Goal: Task Accomplishment & Management: Complete application form

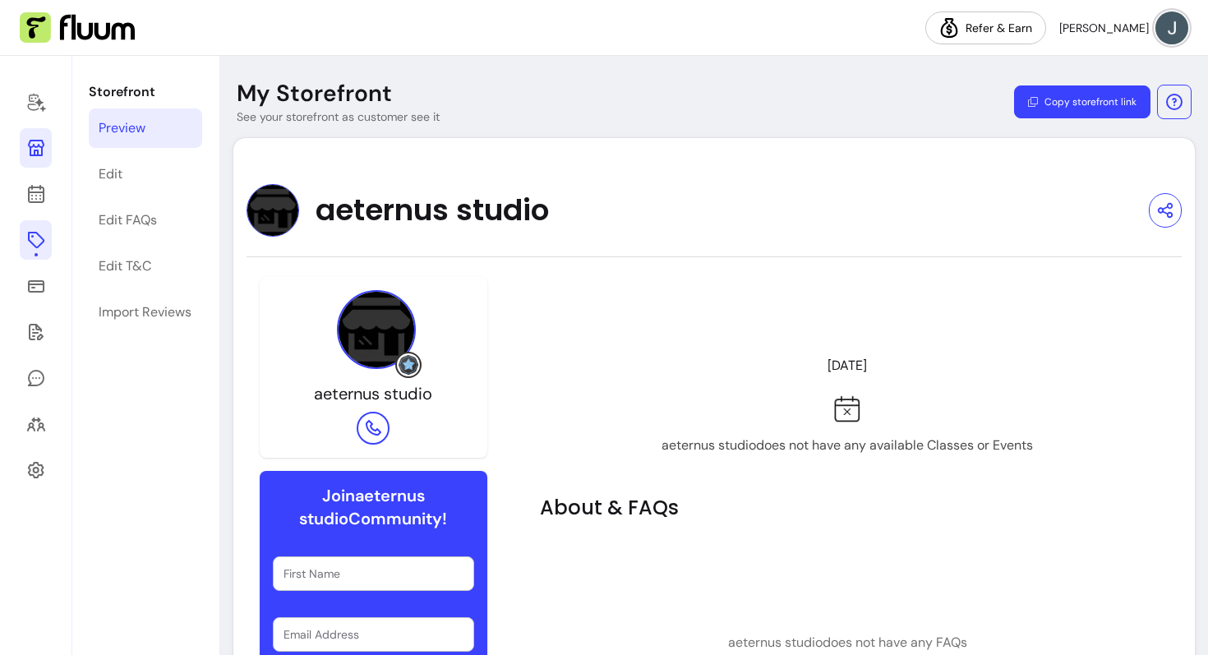
click at [20, 239] on link at bounding box center [36, 239] width 32 height 39
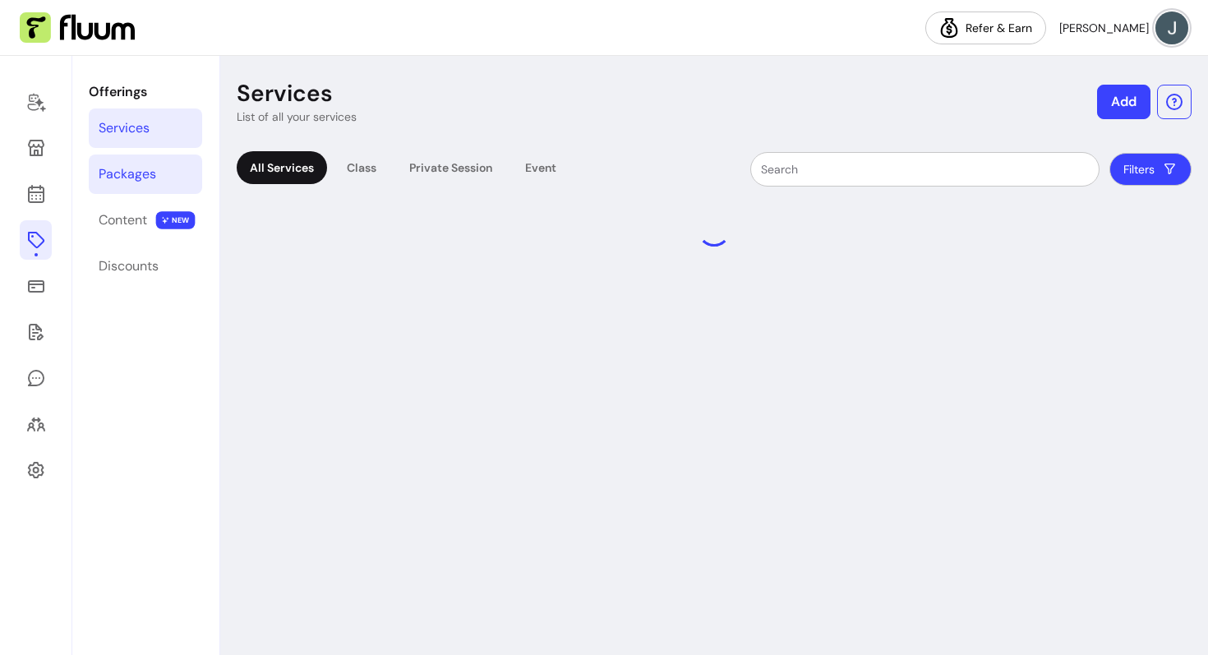
click at [159, 185] on link "Packages" at bounding box center [145, 173] width 113 height 39
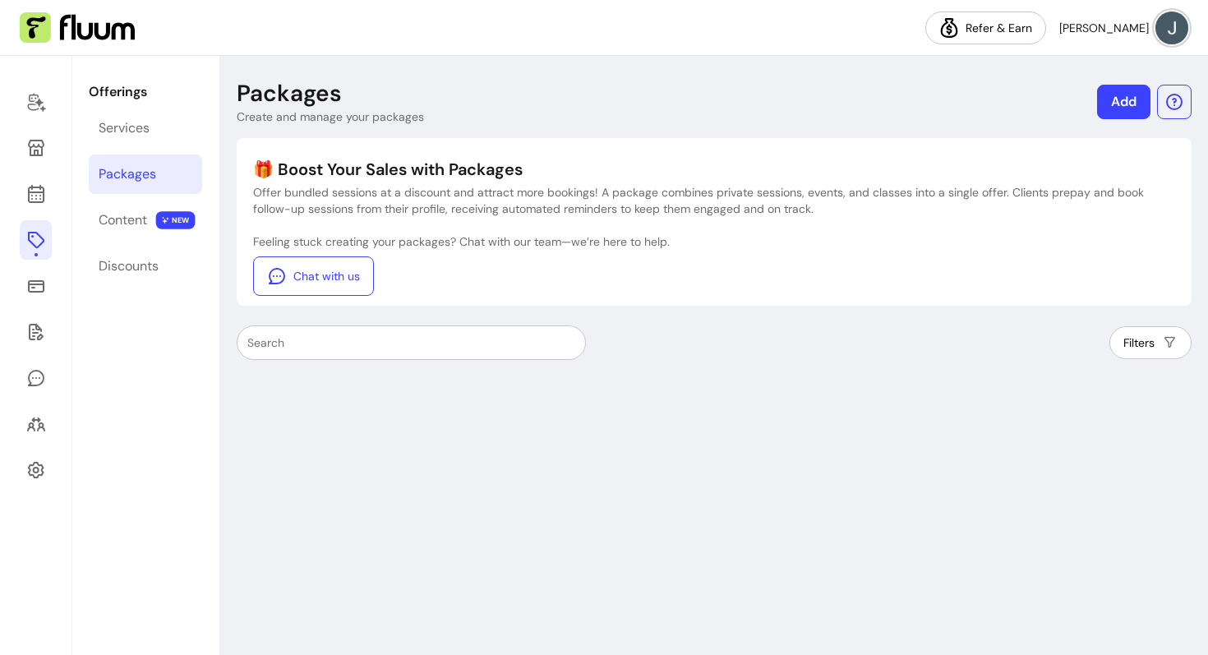
click at [173, 183] on link "Packages" at bounding box center [145, 173] width 113 height 39
click at [1123, 95] on link "Add" at bounding box center [1123, 102] width 53 height 35
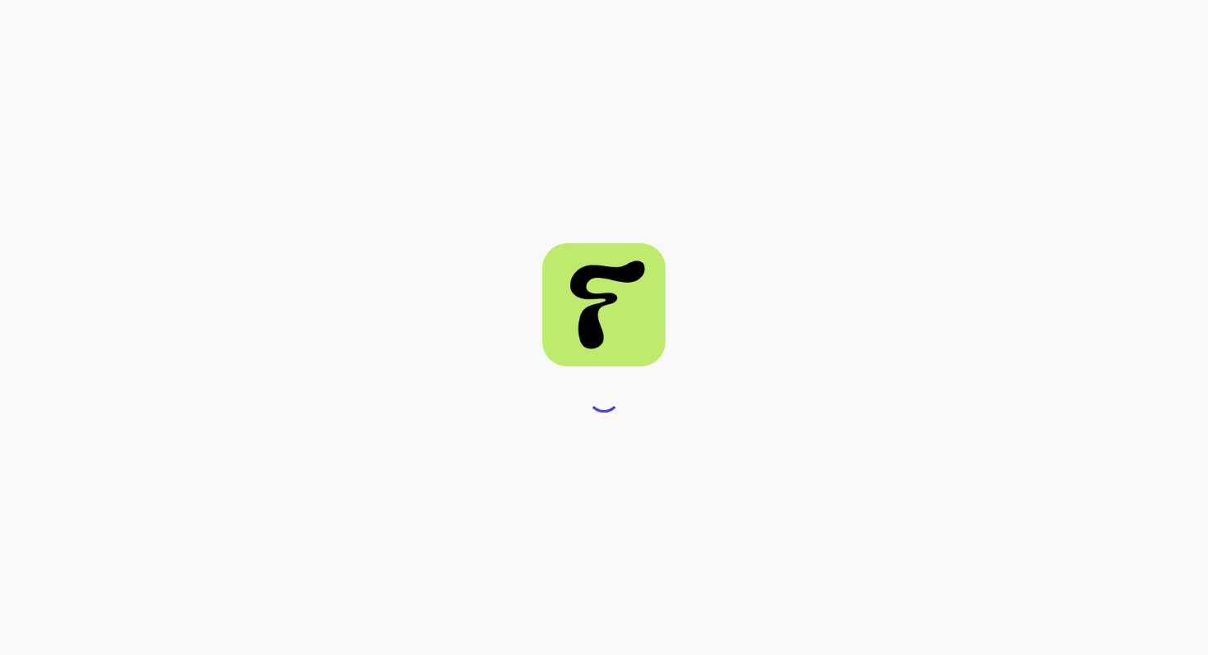
select select "***"
select select "****"
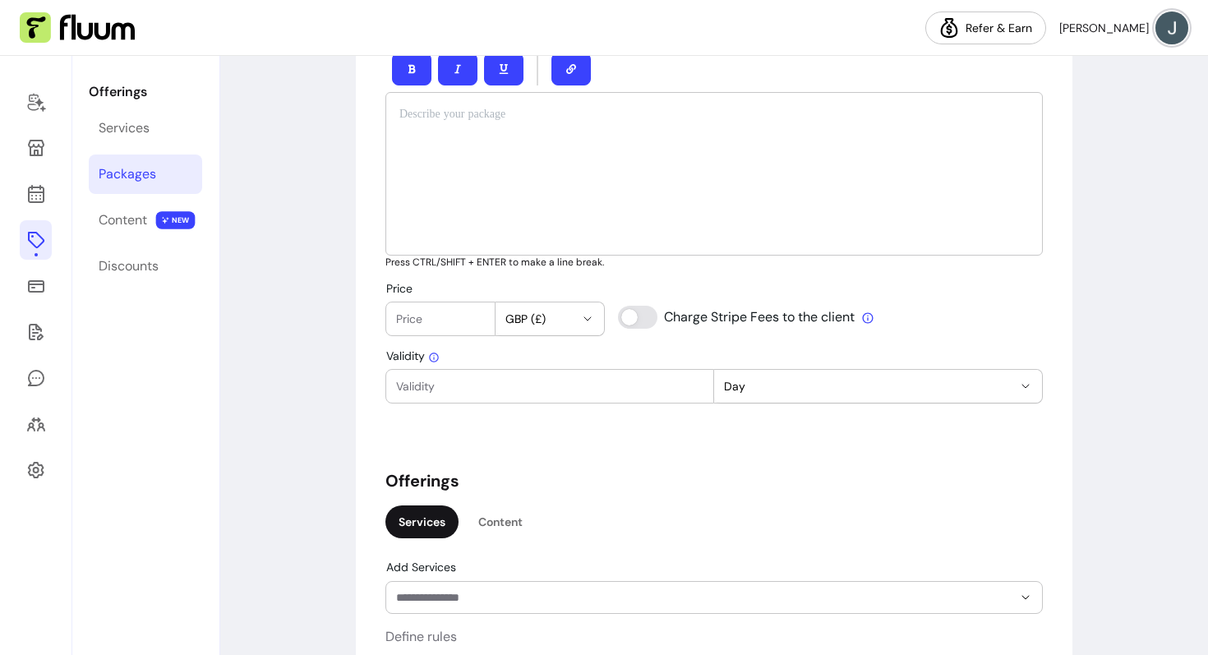
scroll to position [643, 0]
click at [860, 322] on div "Price GBP (£) Charge Stripe Fees to the client" at bounding box center [713, 311] width 657 height 54
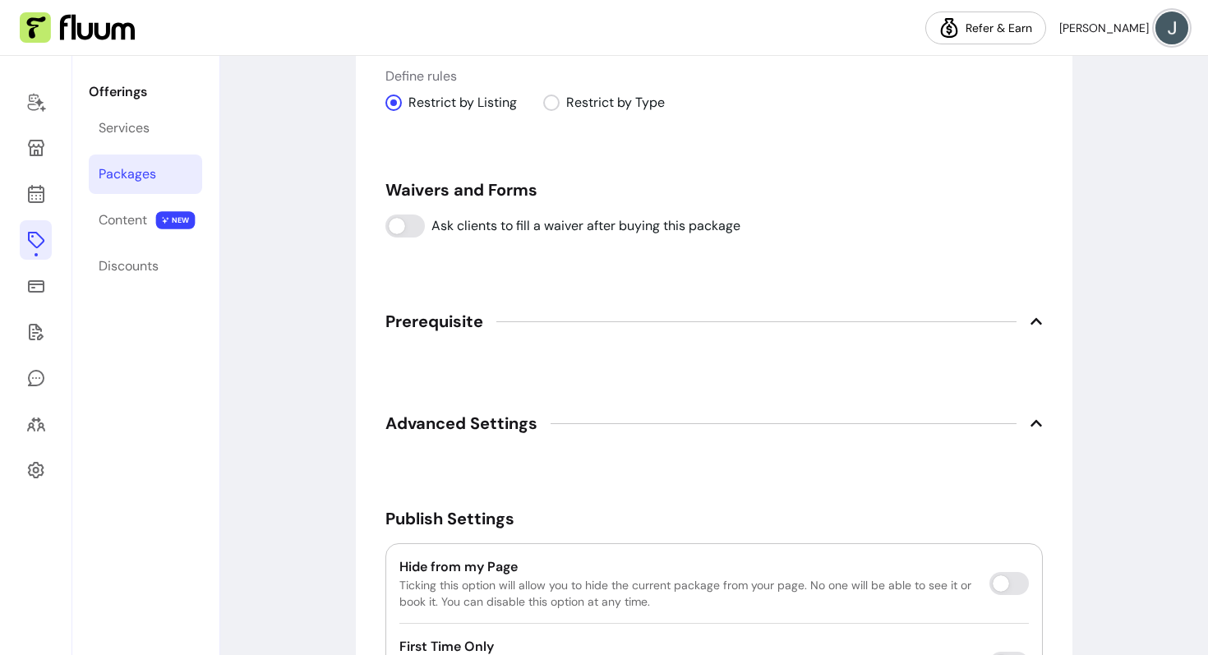
scroll to position [1344, 0]
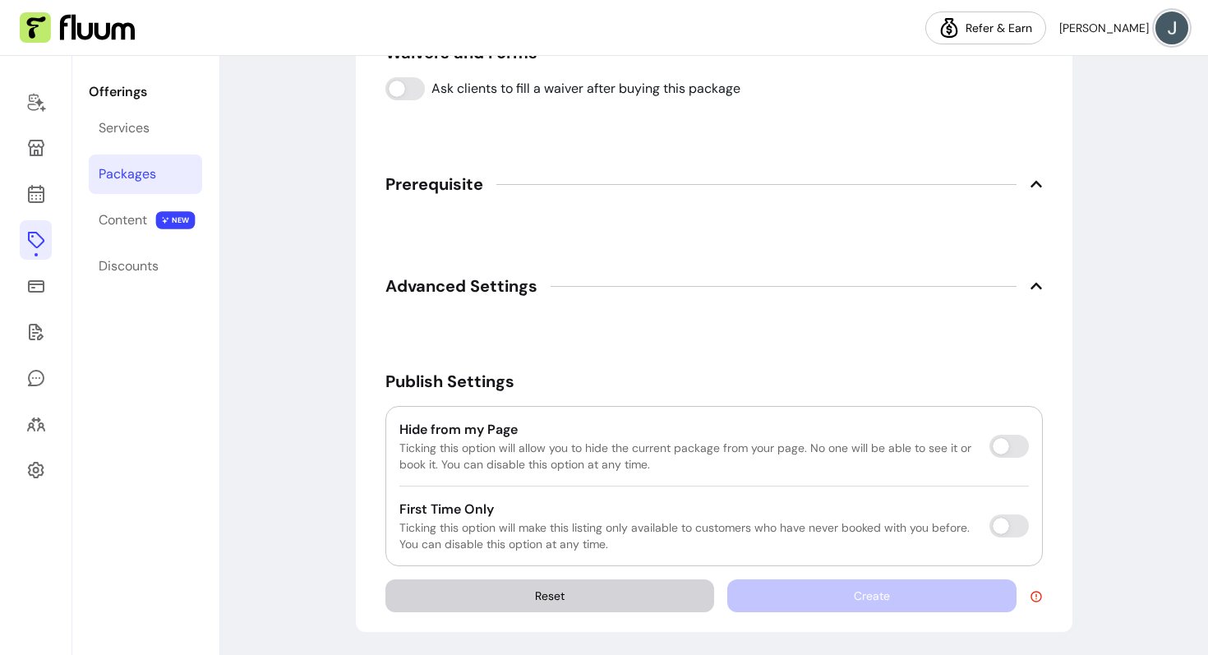
click at [689, 184] on div at bounding box center [756, 184] width 520 height 1
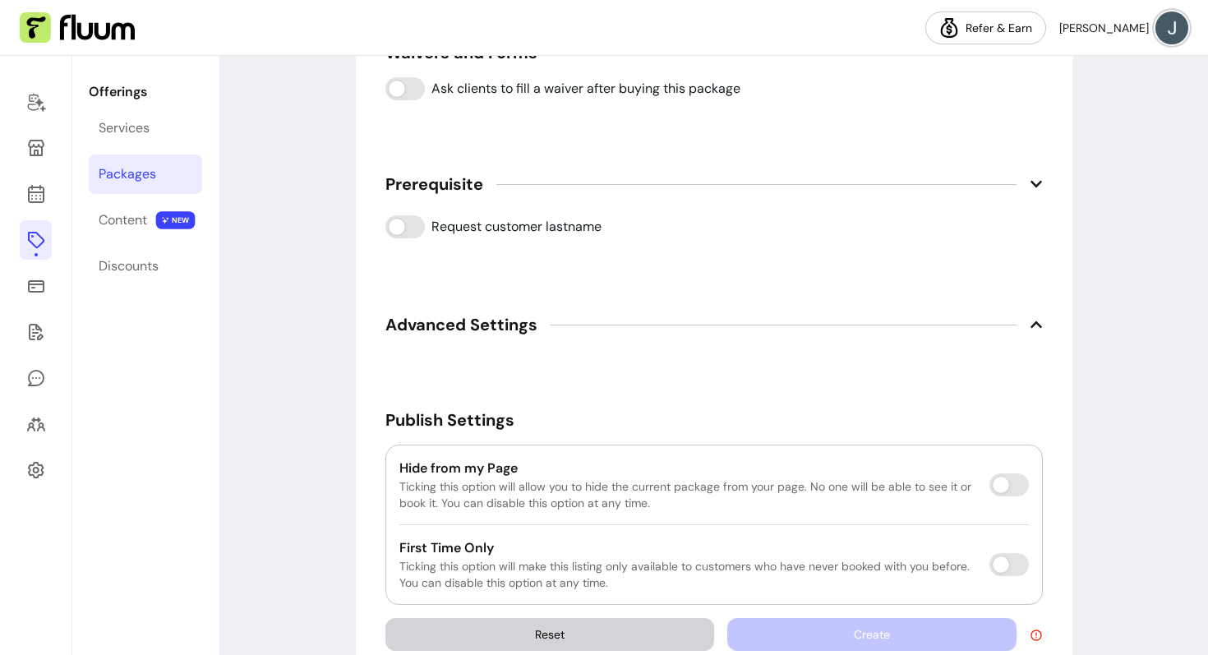
click at [689, 184] on div at bounding box center [756, 184] width 520 height 1
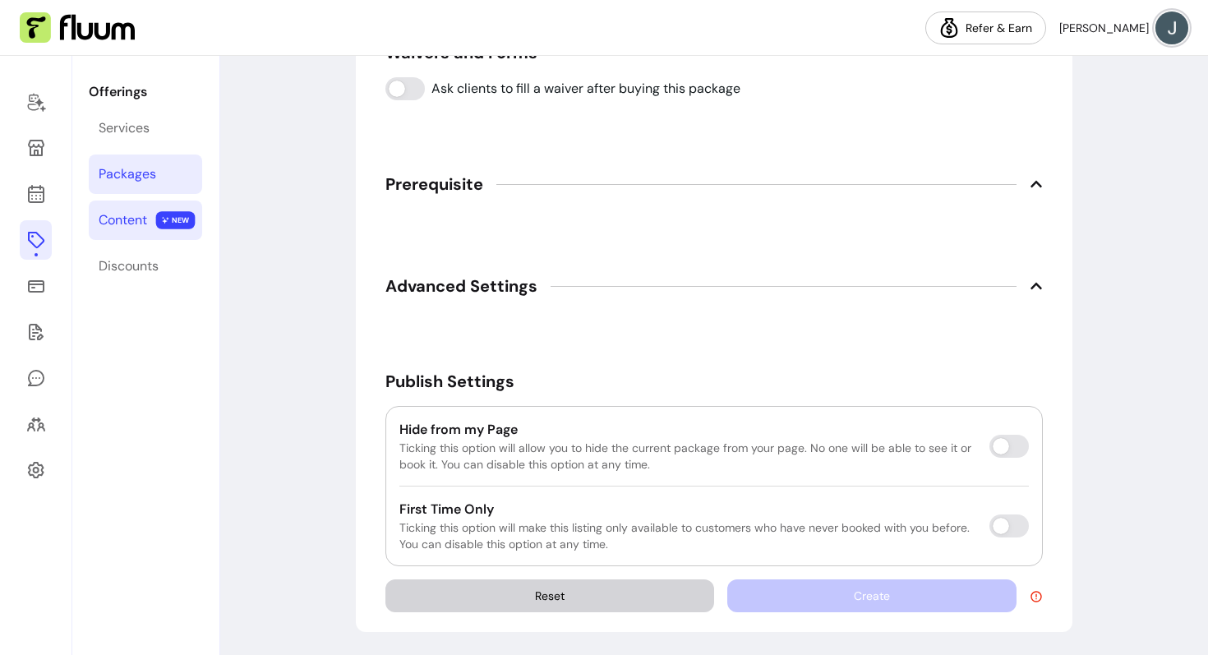
click at [168, 221] on icon at bounding box center [165, 220] width 7 height 7
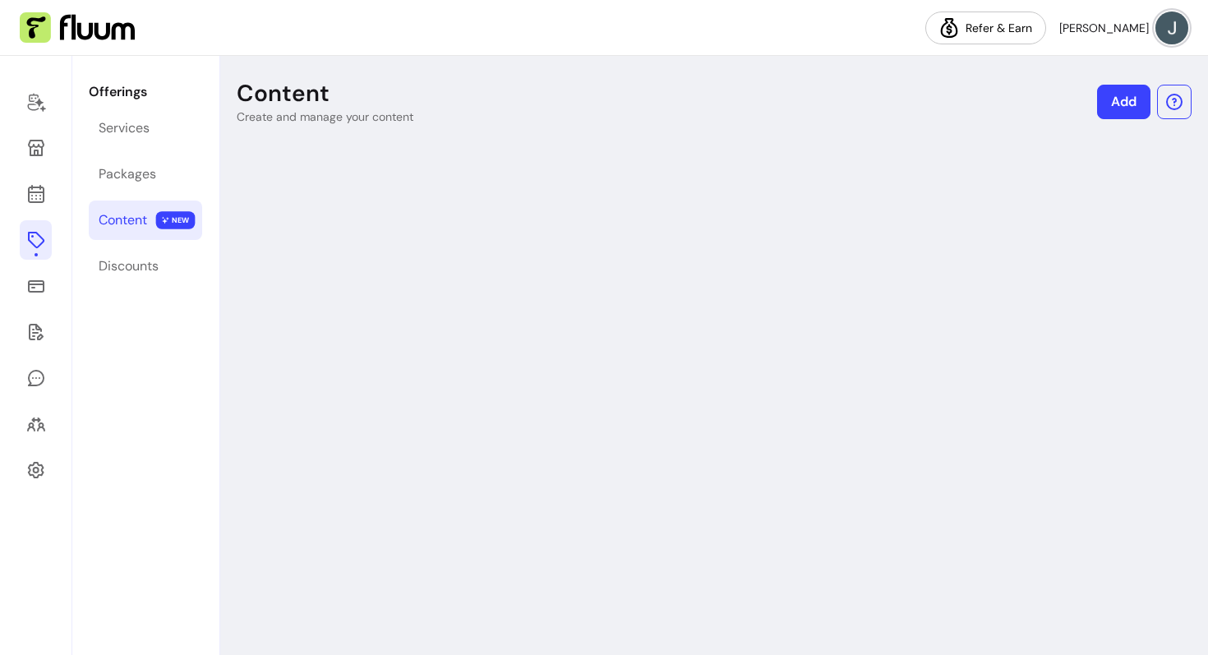
click at [140, 225] on div "Content" at bounding box center [123, 220] width 48 height 20
click at [115, 270] on div "Discounts" at bounding box center [129, 266] width 60 height 20
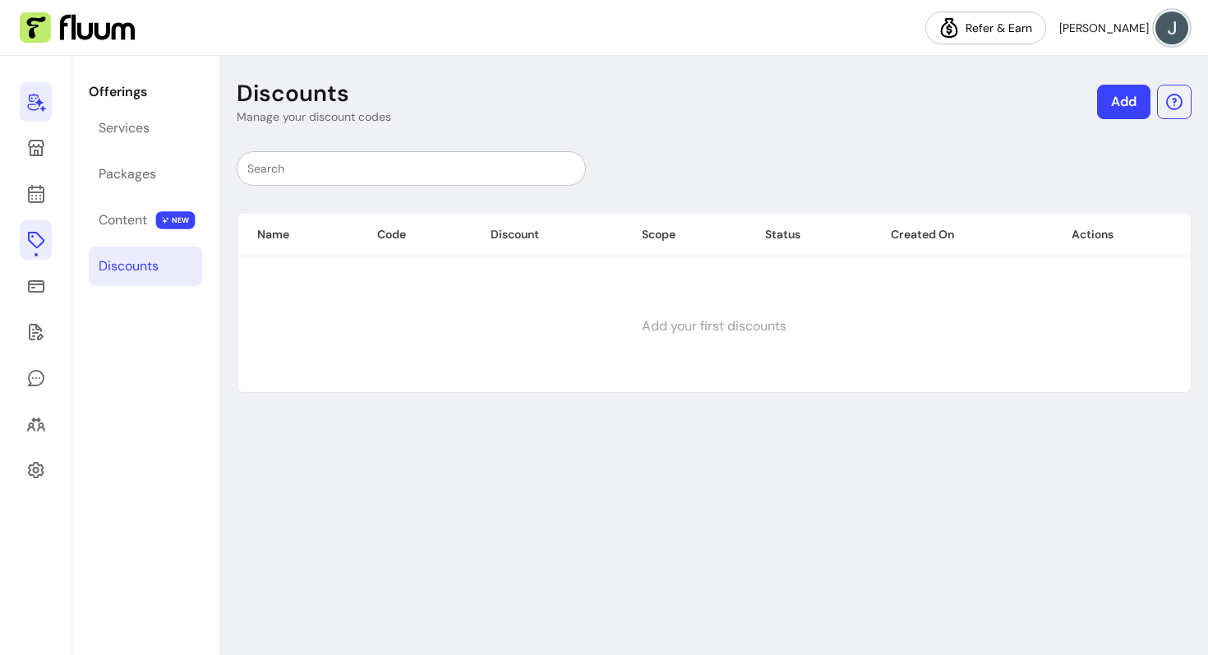
click at [39, 108] on icon at bounding box center [36, 102] width 20 height 20
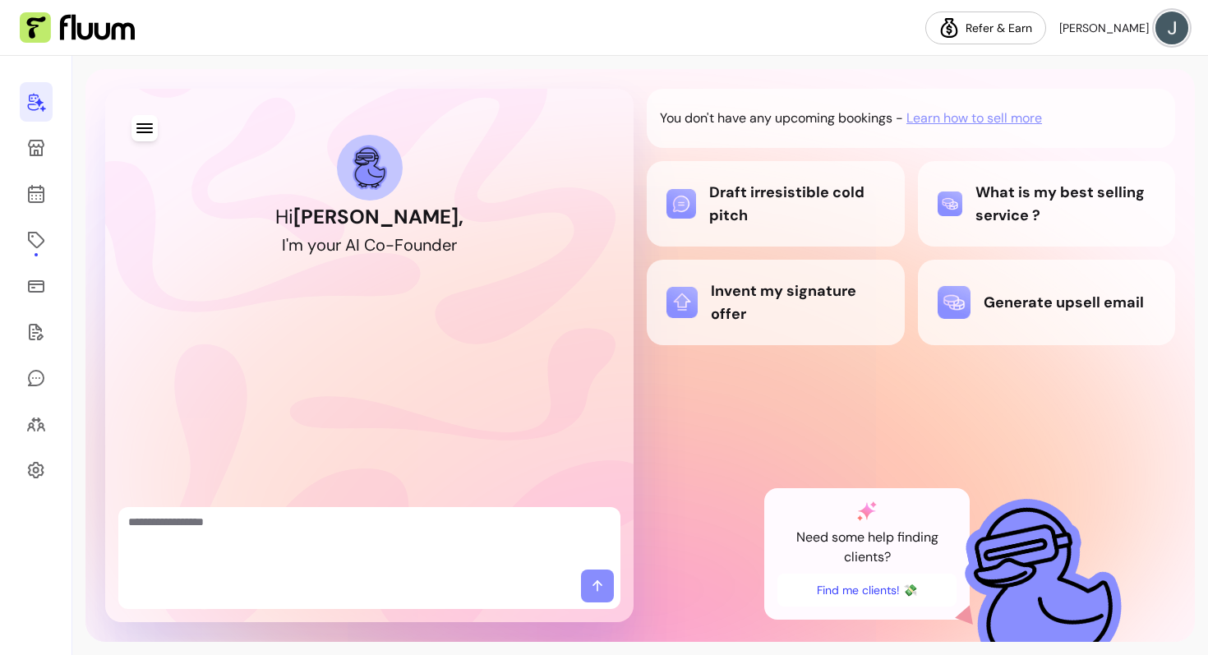
click at [465, 594] on div at bounding box center [369, 588] width 502 height 39
click at [433, 561] on textarea "Ask me anything..." at bounding box center [369, 538] width 482 height 49
type textarea "**********"
click at [608, 586] on span at bounding box center [597, 585] width 33 height 33
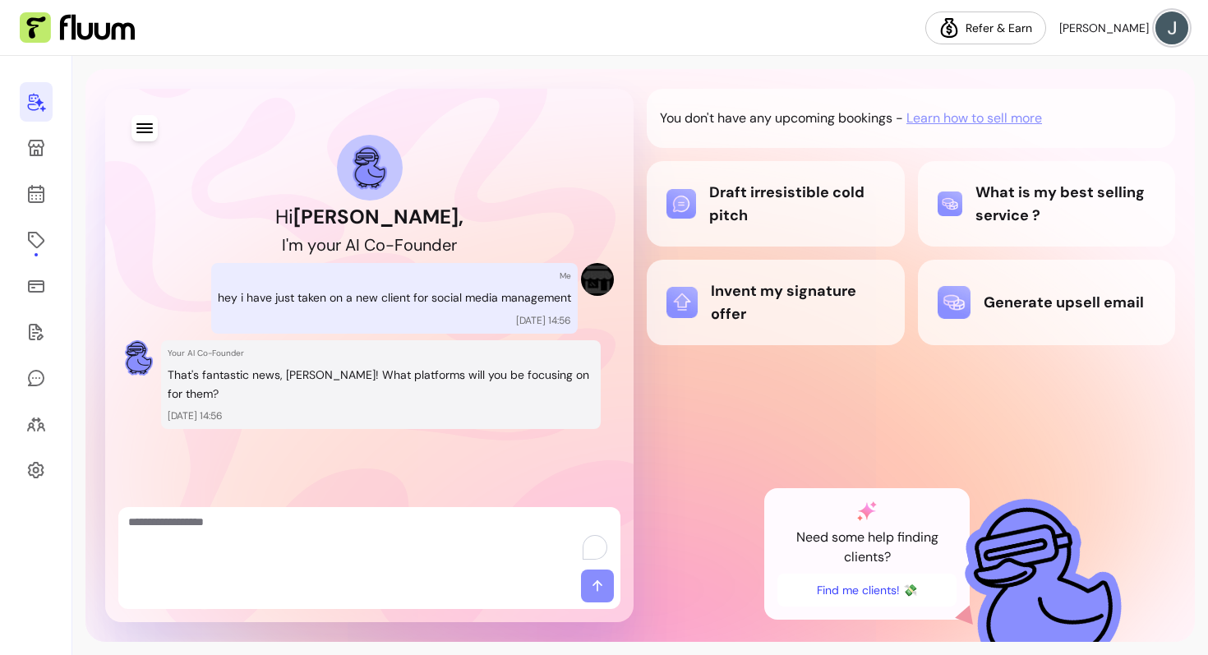
click at [449, 552] on textarea "To enrich screen reader interactions, please activate Accessibility in Grammarl…" at bounding box center [369, 538] width 482 height 49
type textarea "**********"
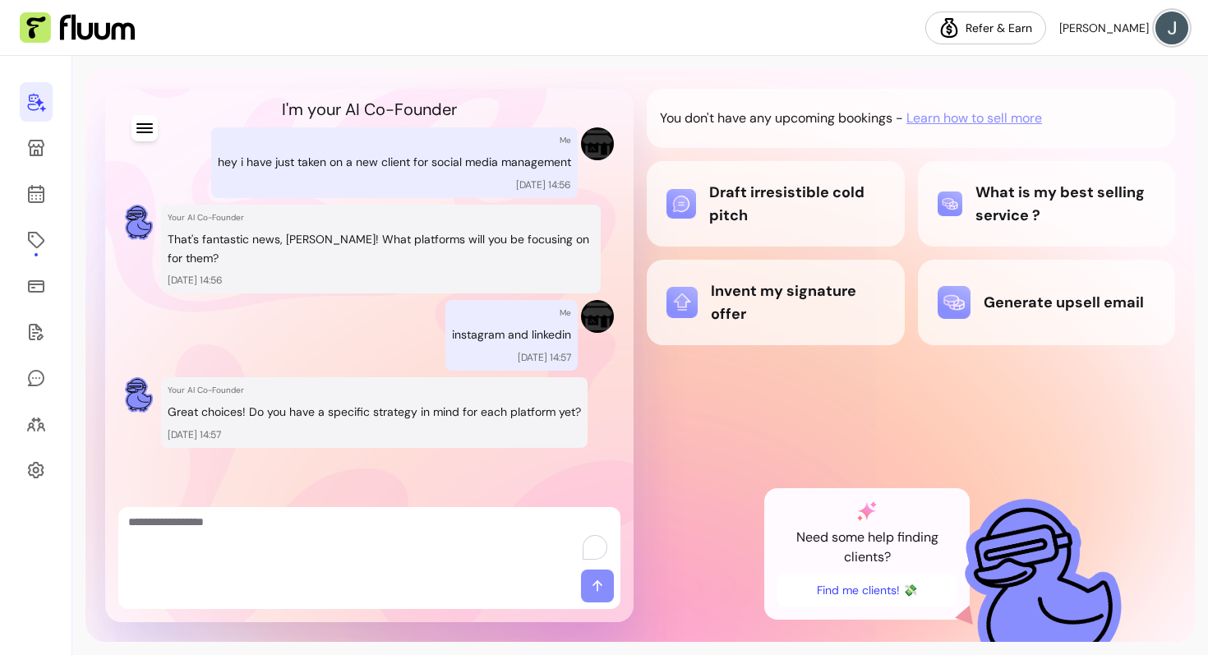
click at [356, 534] on textarea "To enrich screen reader interactions, please activate Accessibility in Grammarl…" at bounding box center [369, 538] width 482 height 49
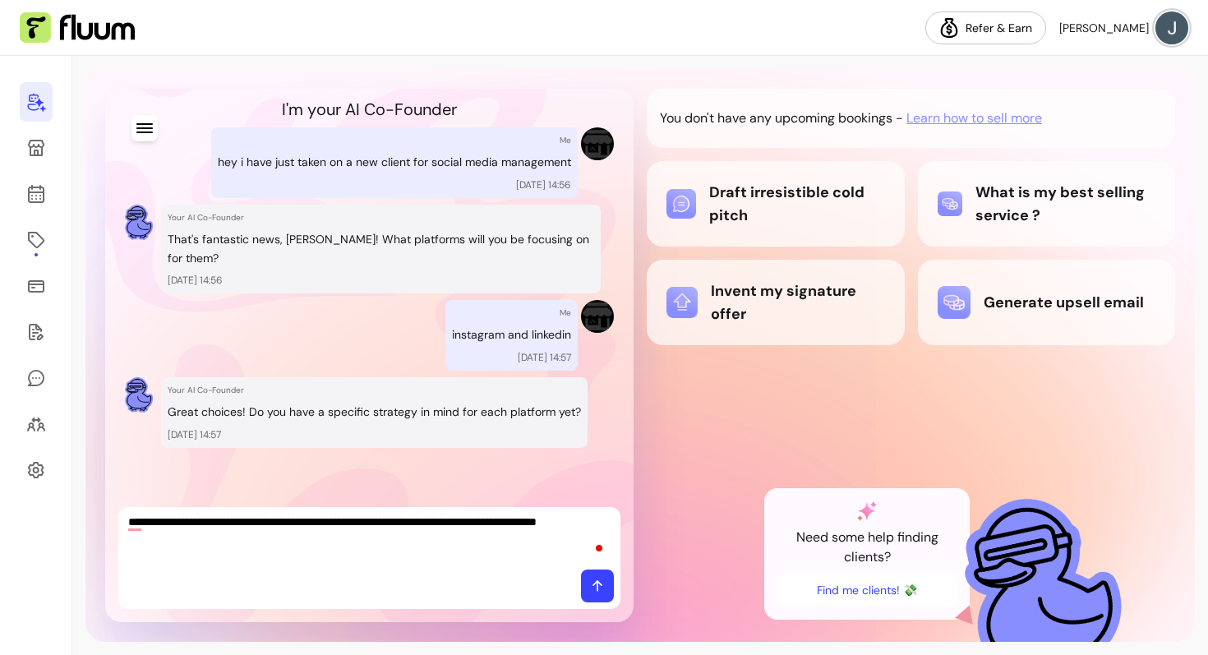
type textarea "**********"
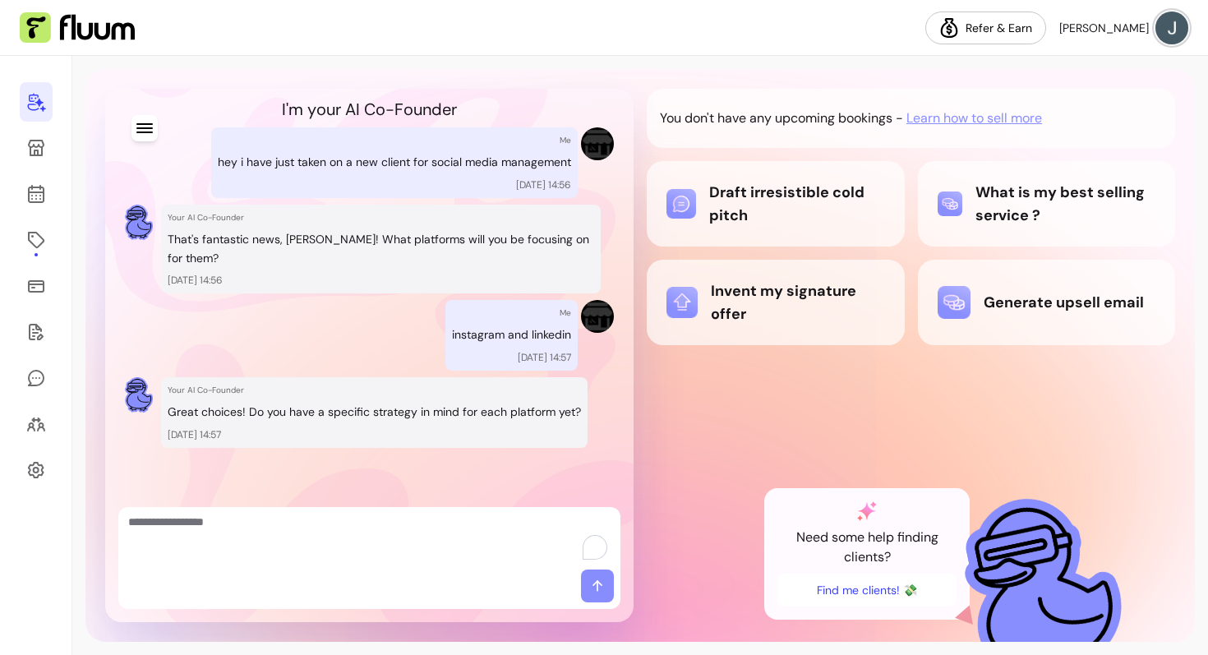
scroll to position [327, 0]
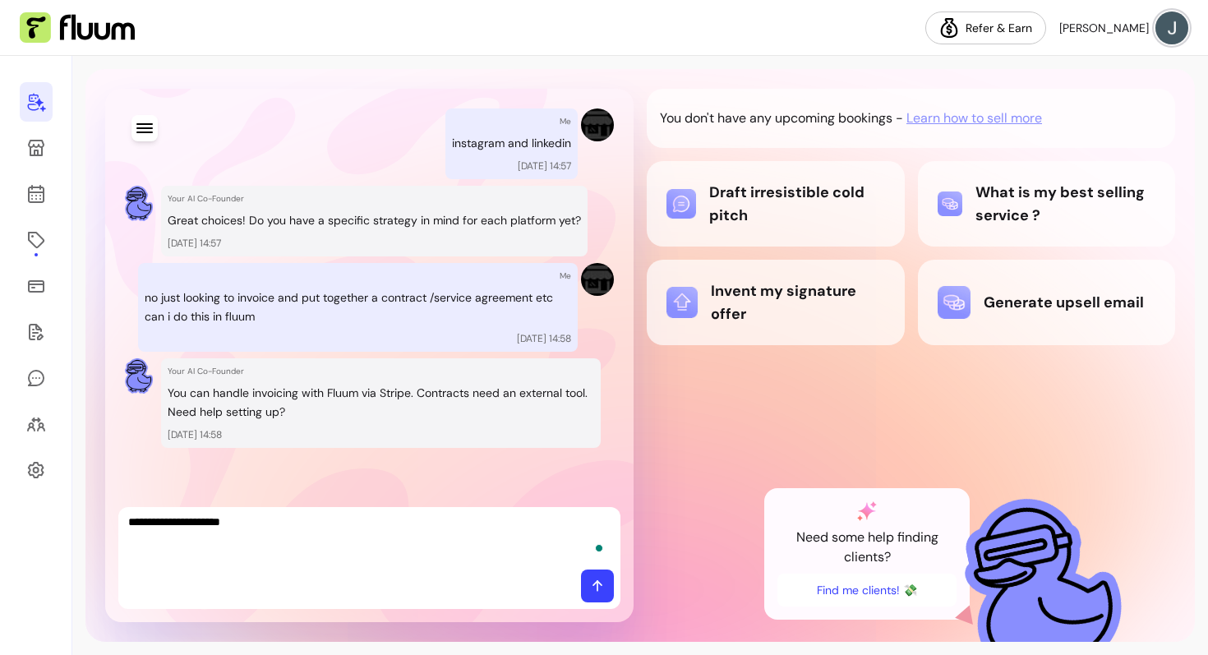
type textarea "**********"
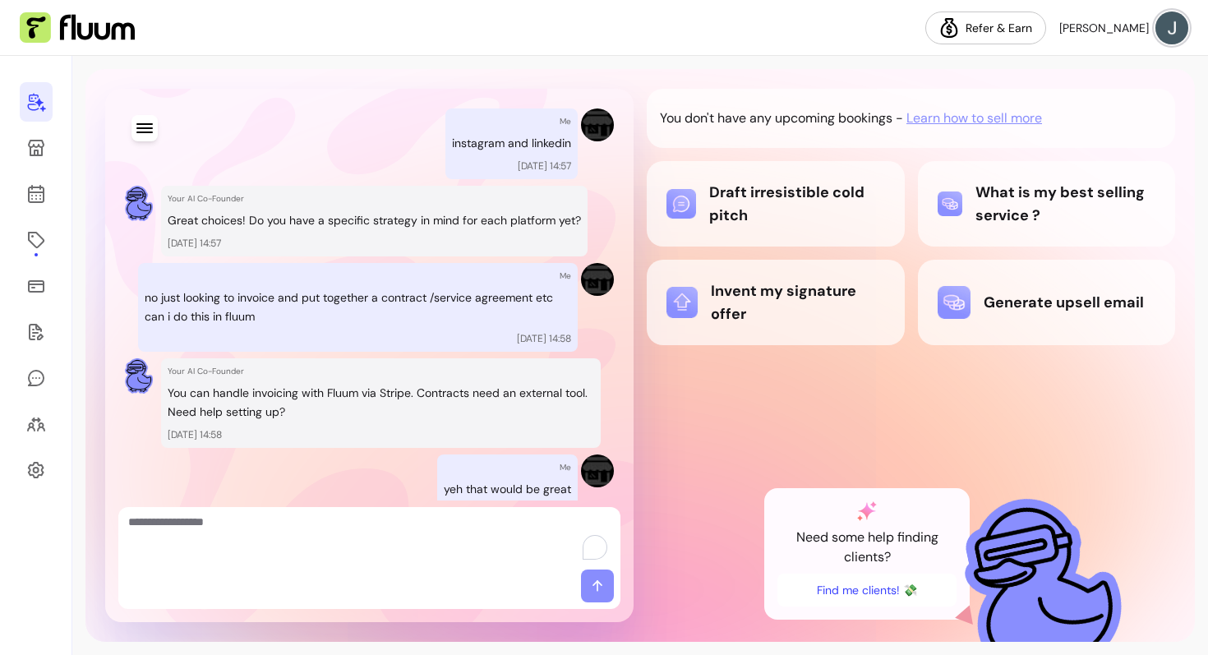
scroll to position [500, 0]
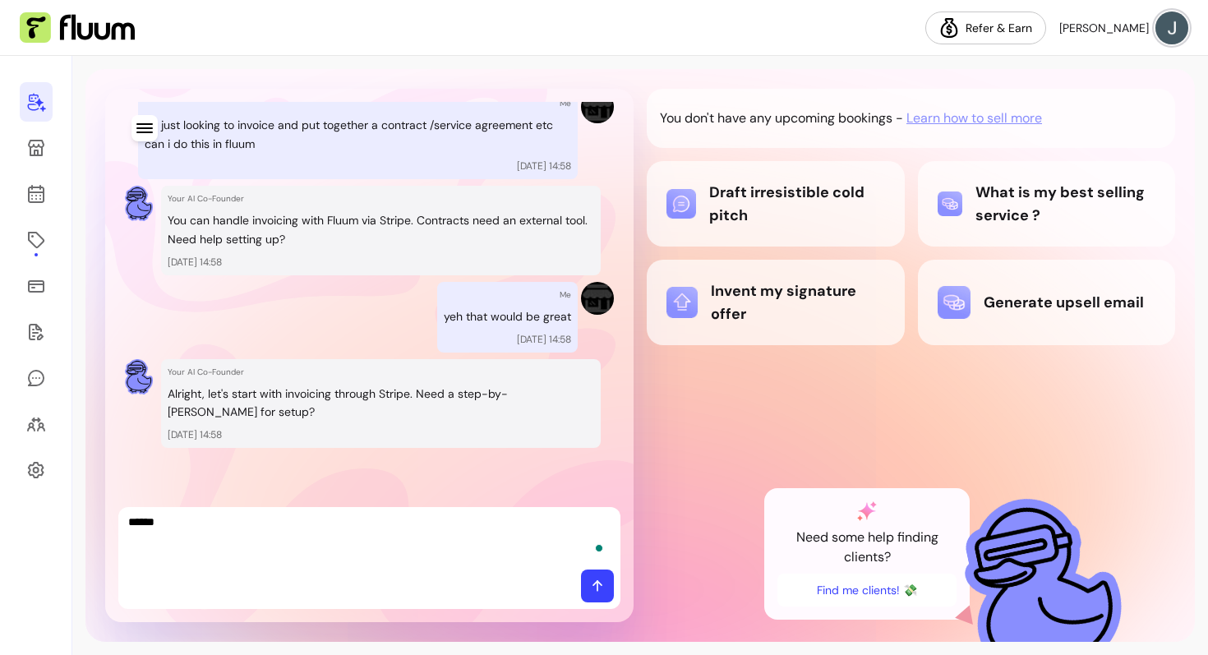
type textarea "*******"
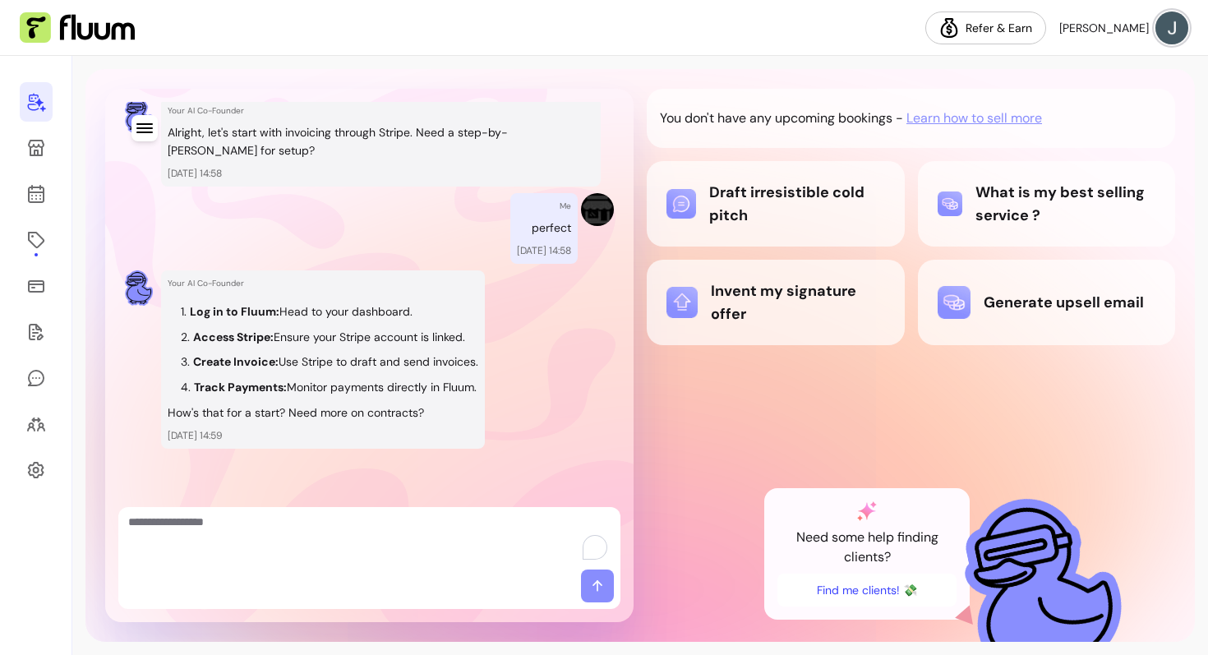
click at [316, 529] on textarea "To enrich screen reader interactions, please activate Accessibility in Grammarl…" at bounding box center [369, 538] width 482 height 49
type textarea "*"
type textarea "**********"
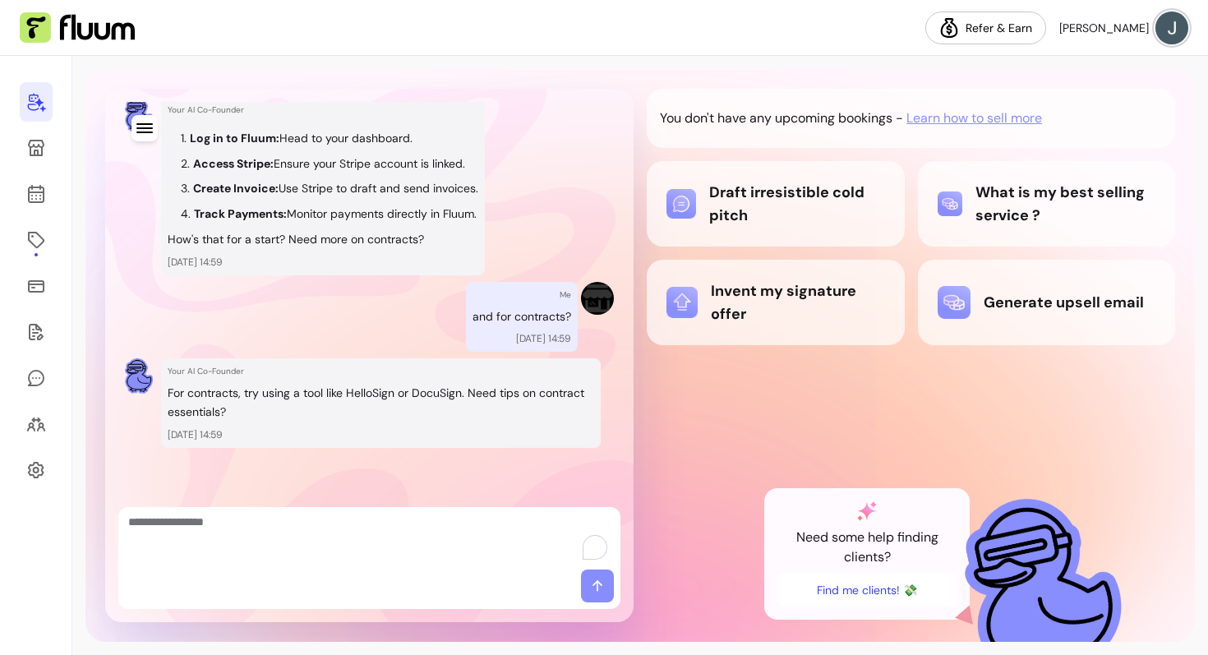
drag, startPoint x: 264, startPoint y: 404, endPoint x: 391, endPoint y: 422, distance: 128.6
click at [392, 423] on div "Your AI Co-Founder For contracts, try using a tool like HelloSign or DocuSign. …" at bounding box center [381, 403] width 440 height 90
click at [461, 395] on p "For contracts, try using a tool like HelloSign or DocuSign. Need tips on contra…" at bounding box center [381, 403] width 426 height 38
click at [35, 159] on link at bounding box center [36, 147] width 33 height 39
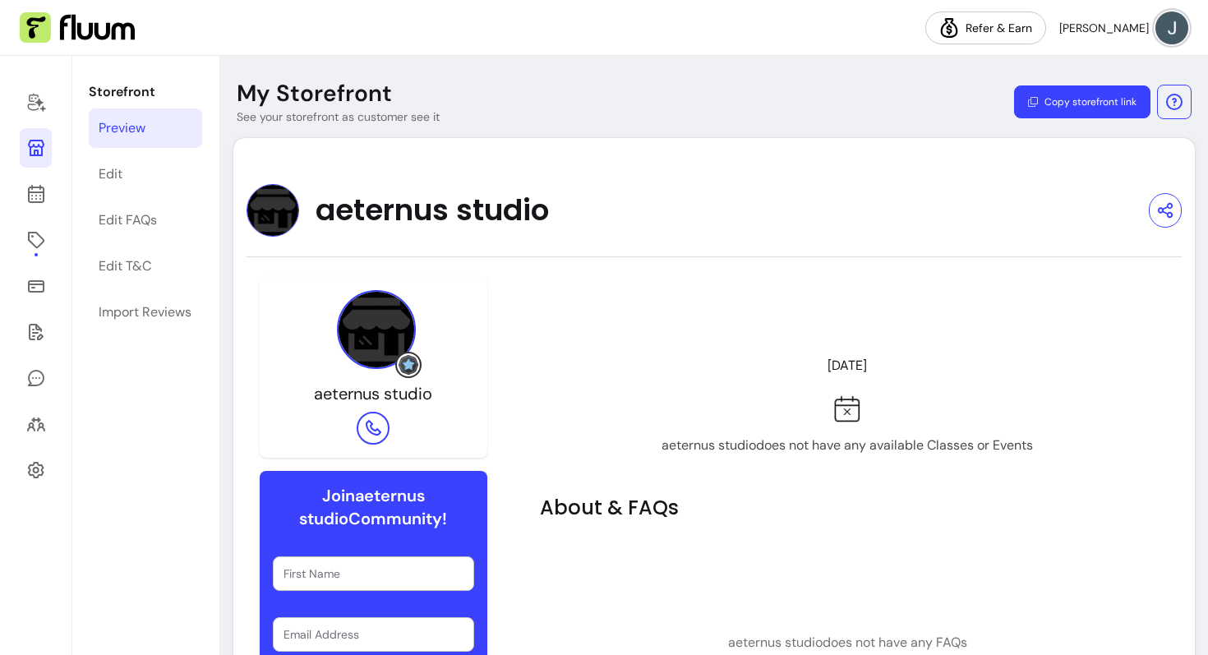
click at [61, 243] on div at bounding box center [36, 355] width 72 height 599
click at [44, 243] on icon at bounding box center [36, 240] width 20 height 20
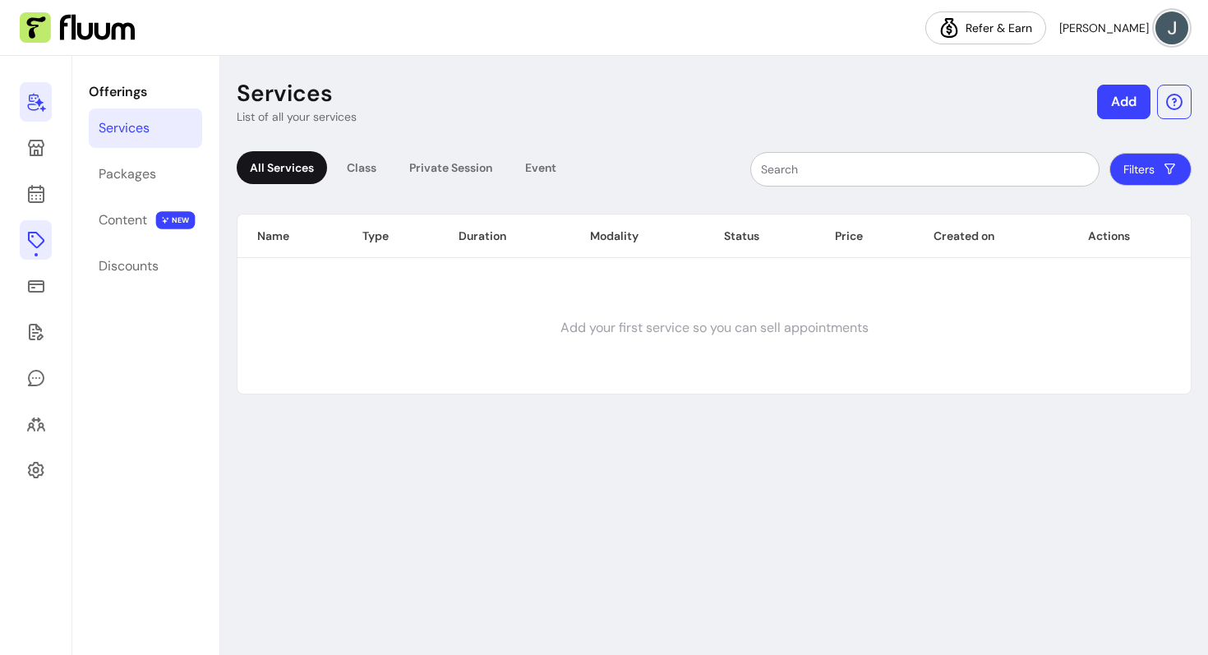
click at [49, 98] on link at bounding box center [36, 101] width 32 height 39
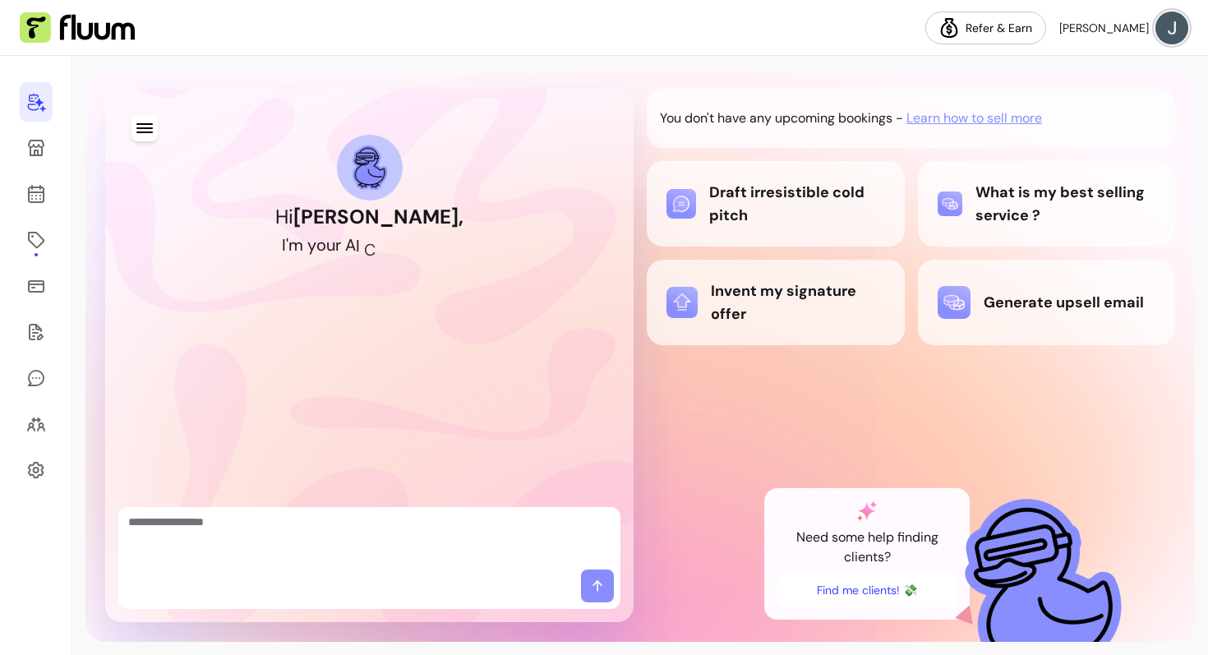
click at [317, 592] on div at bounding box center [369, 588] width 502 height 39
click at [283, 555] on textarea "To enrich screen reader interactions, please activate Accessibility in Grammarl…" at bounding box center [369, 538] width 482 height 49
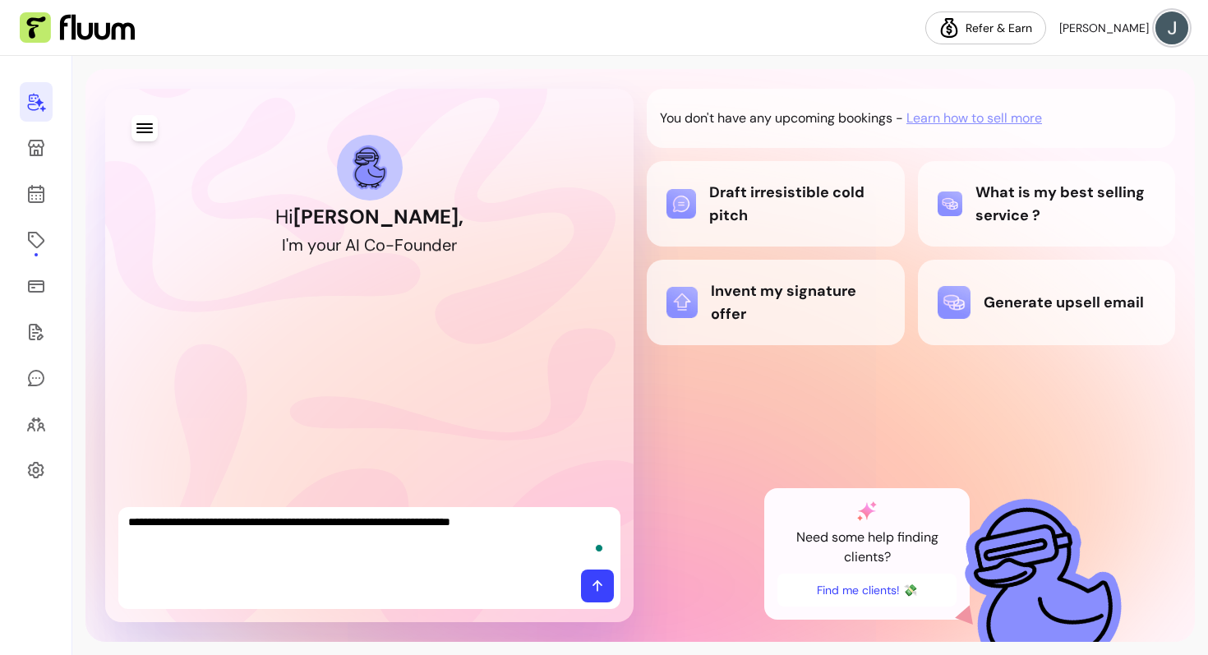
type textarea "**********"
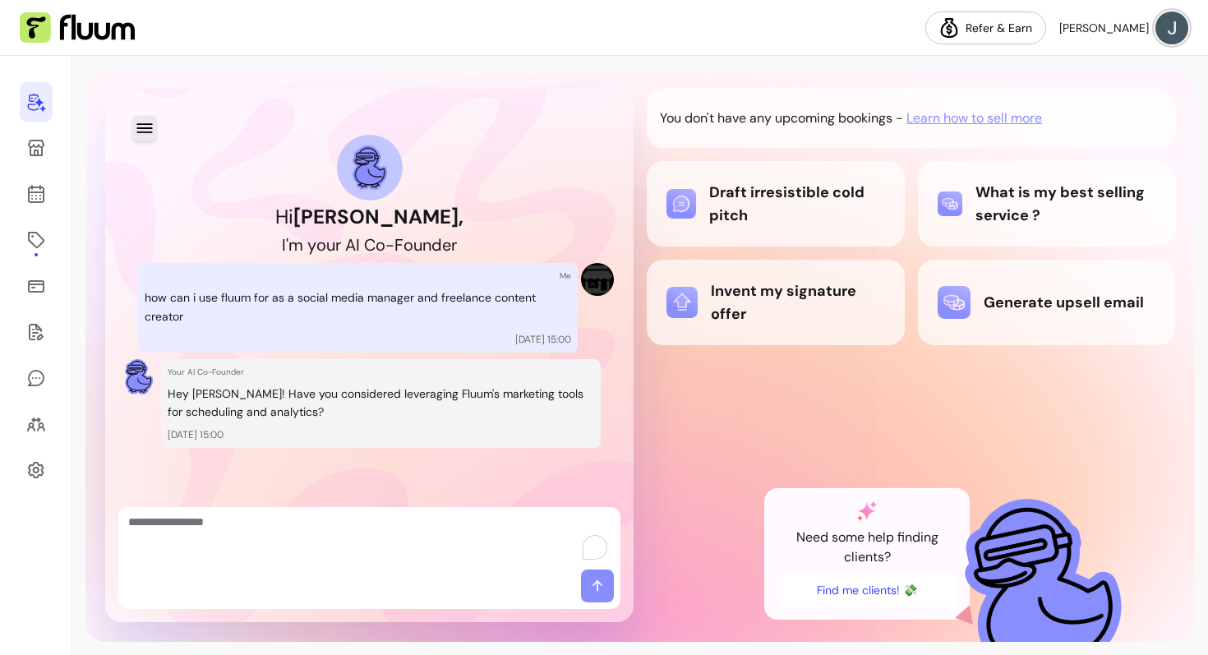
click at [135, 126] on icon "button" at bounding box center [144, 127] width 19 height 19
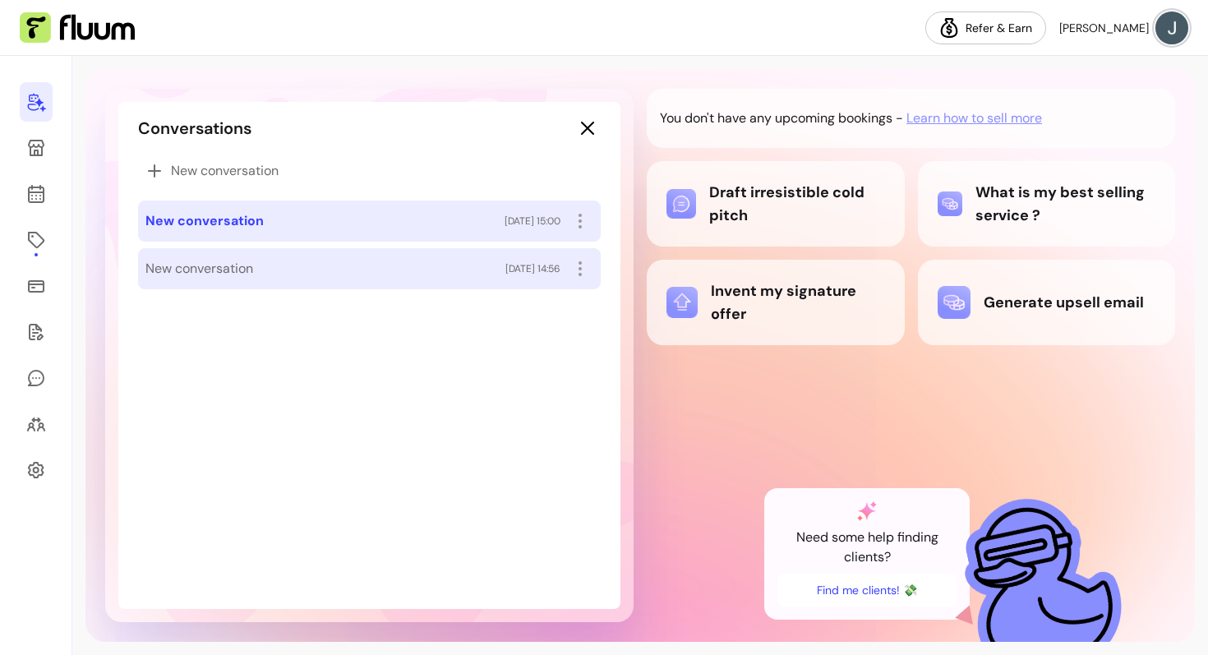
click at [258, 275] on div "New conversation [DATE] 14:56" at bounding box center [369, 269] width 448 height 26
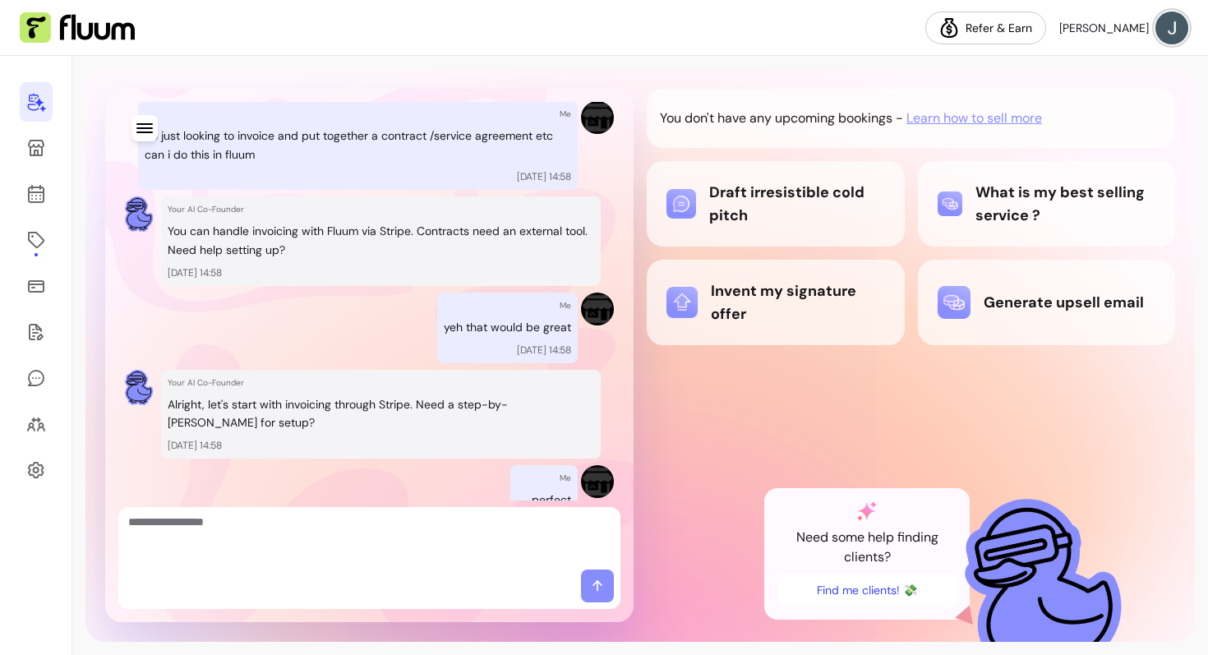
scroll to position [406, 0]
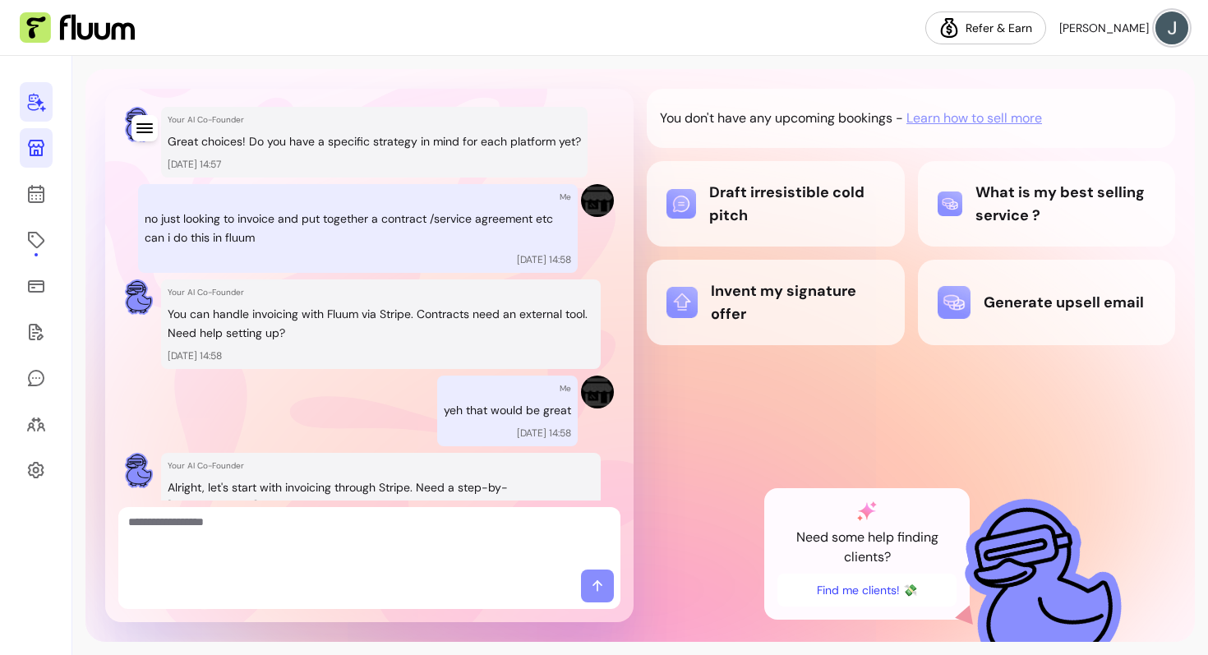
click at [47, 150] on link at bounding box center [36, 147] width 33 height 39
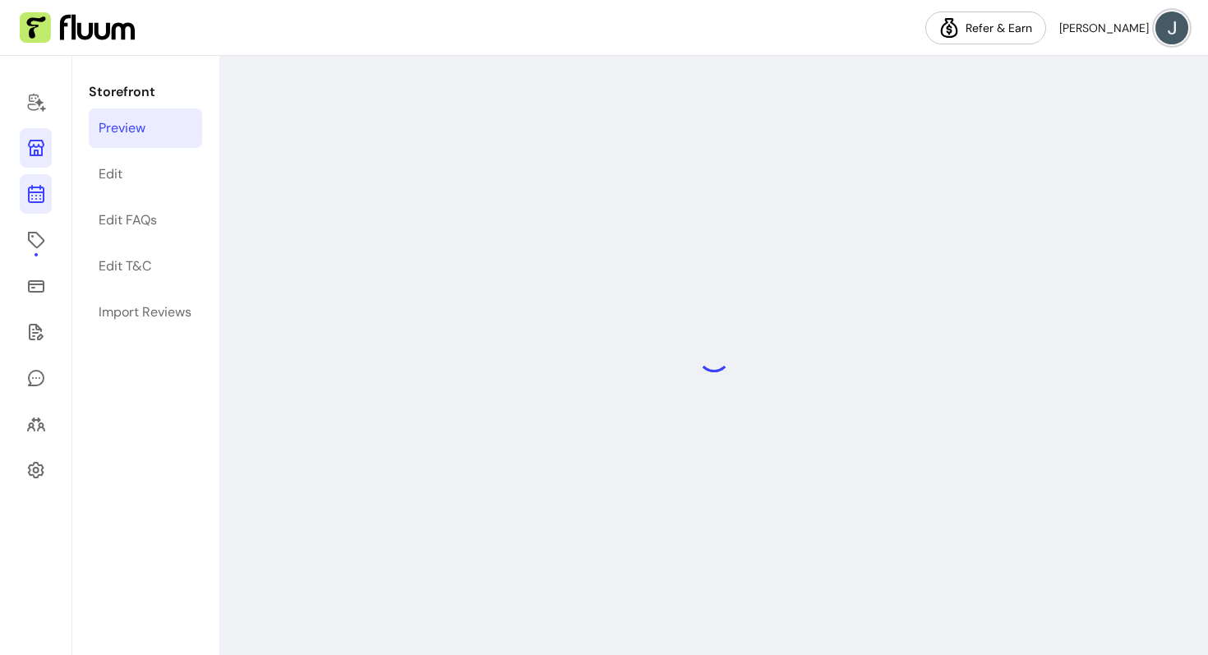
click at [39, 184] on icon at bounding box center [36, 194] width 20 height 20
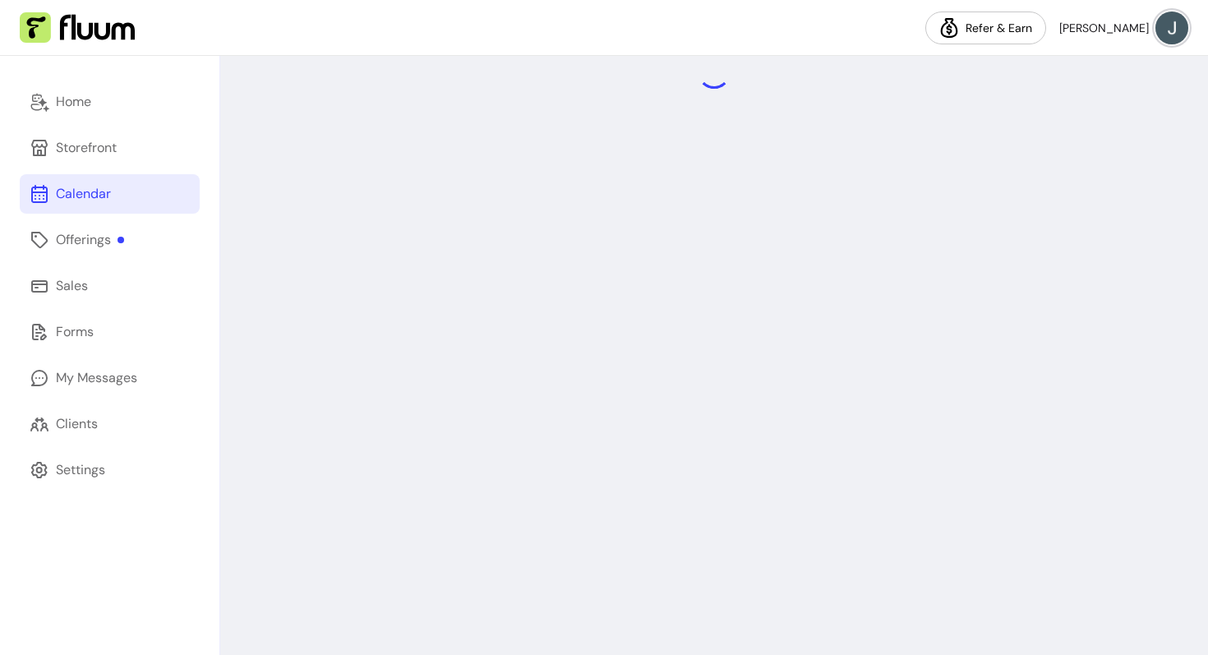
click at [76, 126] on div "Home Storefront Calendar Offerings Sales Forms My Messages Clients Settings" at bounding box center [109, 355] width 219 height 599
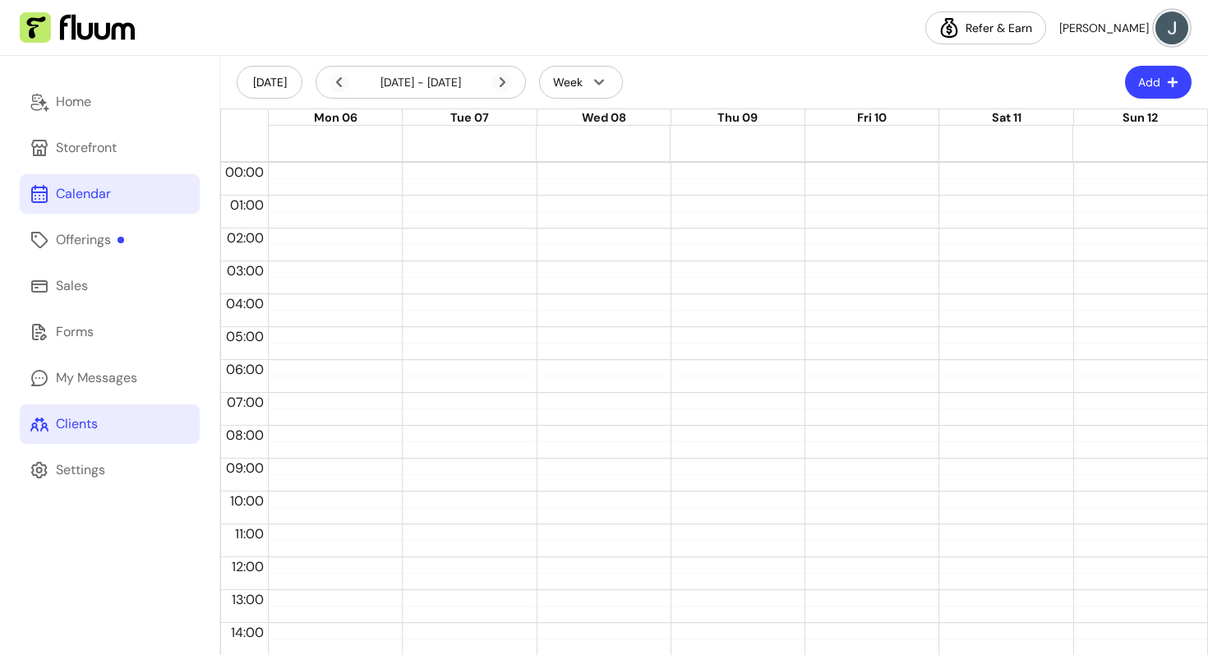
click at [105, 411] on link "Clients" at bounding box center [110, 423] width 180 height 39
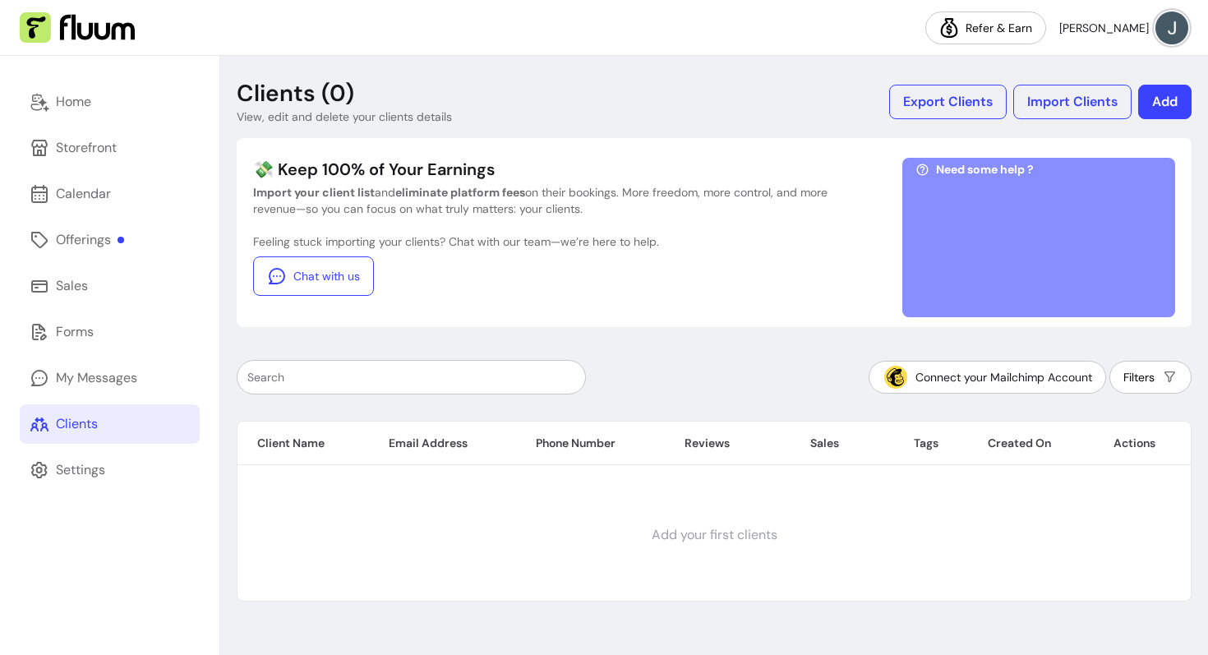
click at [1171, 108] on button "Add" at bounding box center [1164, 102] width 53 height 35
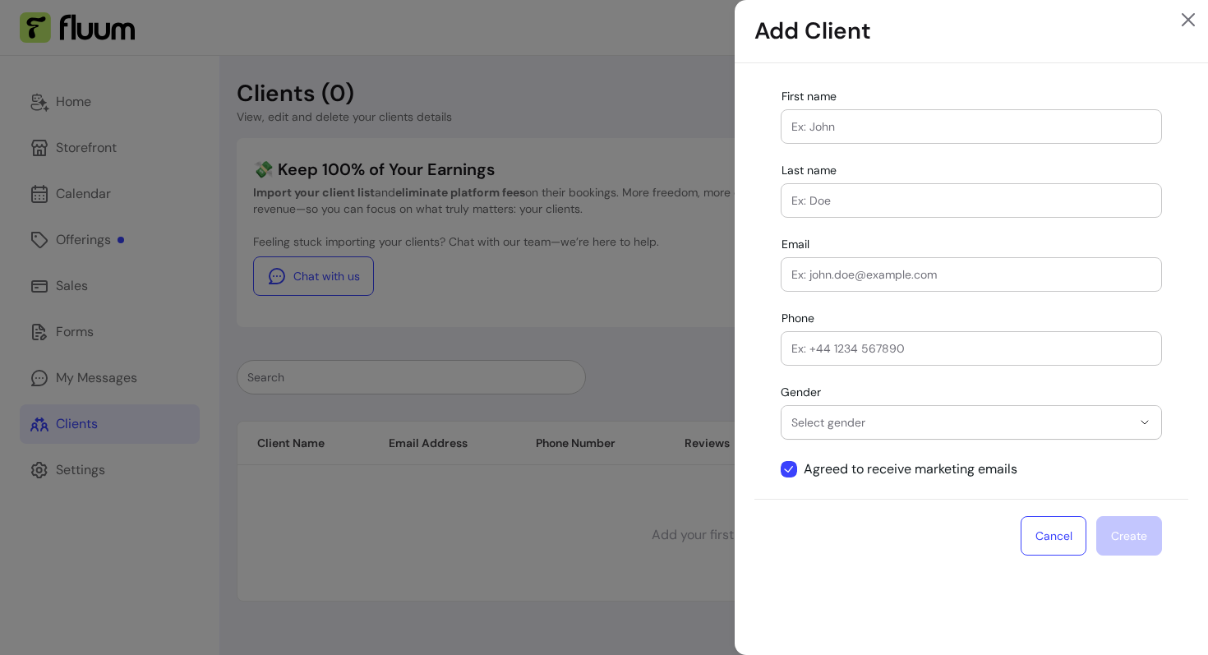
click at [928, 139] on div at bounding box center [971, 126] width 360 height 33
type input "[PERSON_NAME]"
click at [840, 201] on input "Last name" at bounding box center [971, 200] width 360 height 16
type input "[PERSON_NAME]"
click at [833, 263] on div at bounding box center [971, 274] width 360 height 33
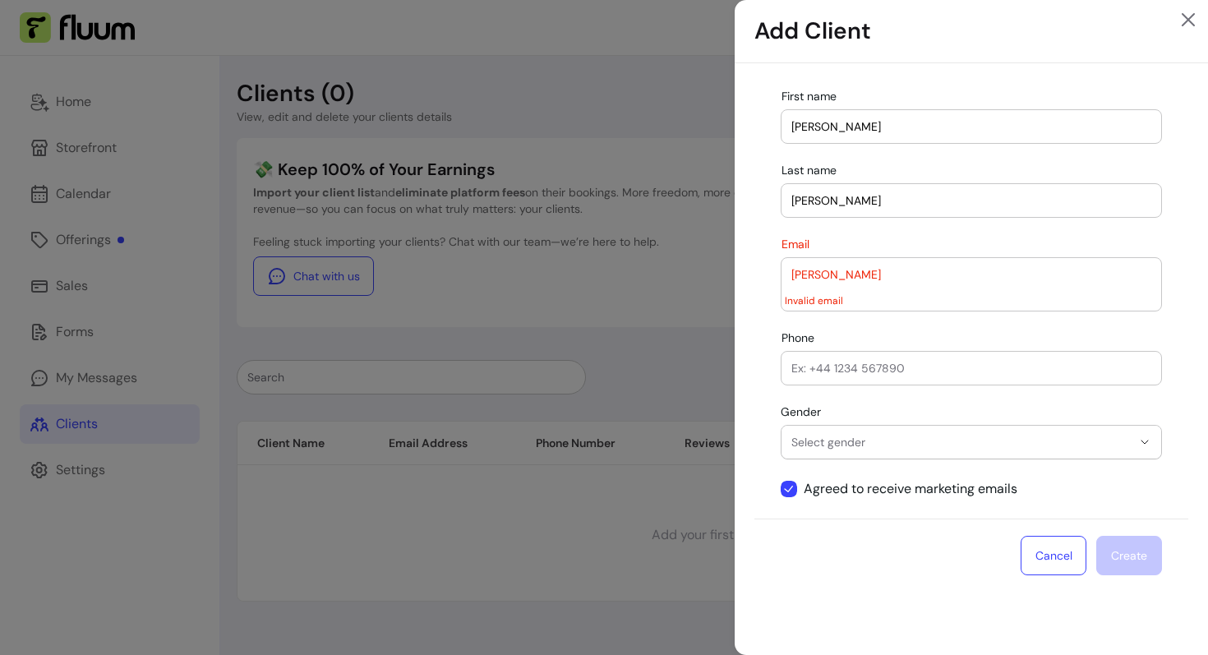
type input "[EMAIL_ADDRESS][DOMAIN_NAME]"
type input "[PHONE_NUMBER]"
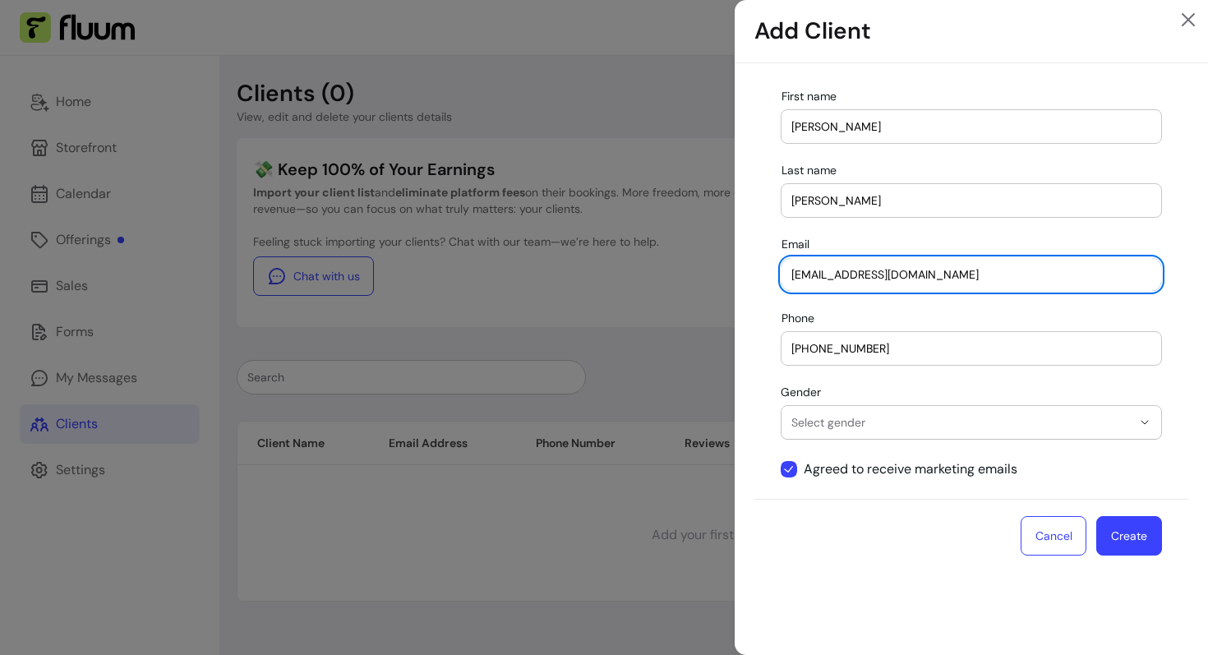
click at [841, 415] on span "Select gender" at bounding box center [961, 422] width 340 height 16
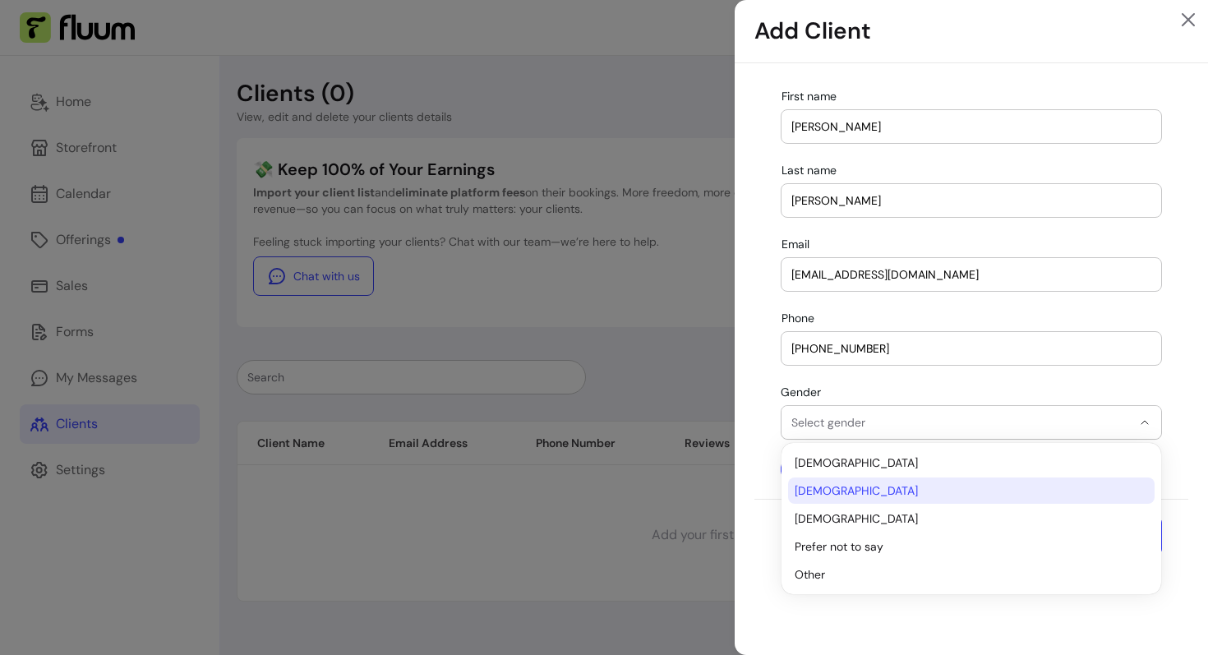
click at [834, 482] on span "[DEMOGRAPHIC_DATA]" at bounding box center [963, 490] width 337 height 16
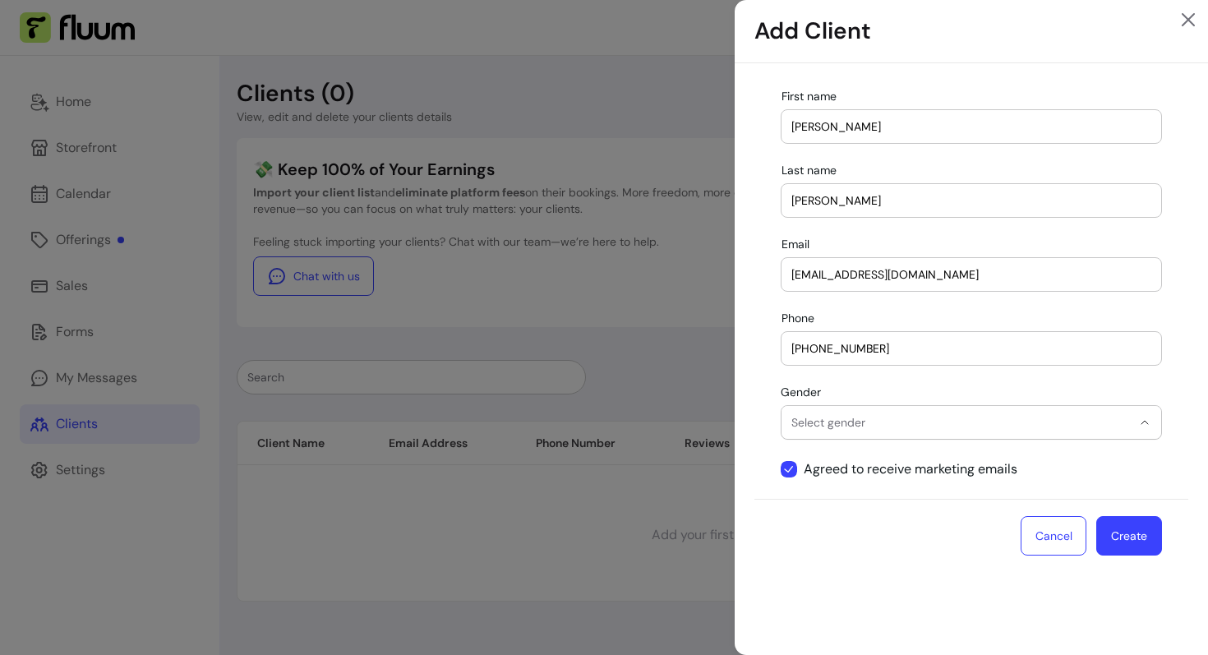
select select "******"
click at [1149, 547] on button "Create" at bounding box center [1129, 535] width 66 height 39
select select
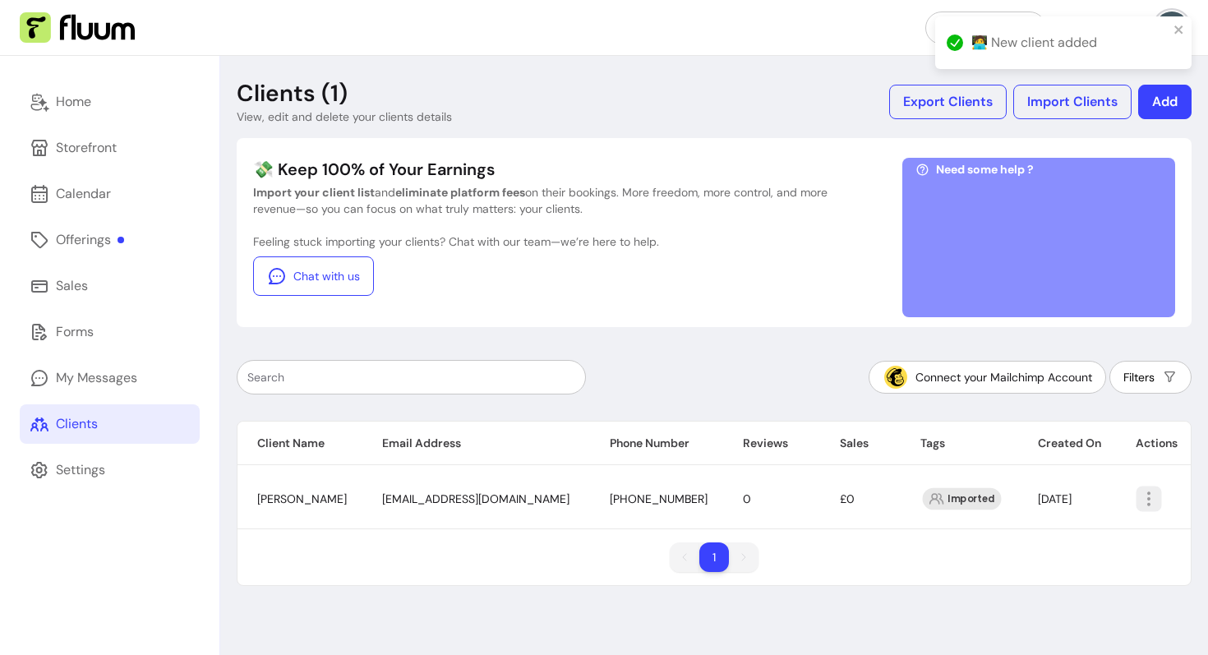
click at [1141, 489] on icon "button" at bounding box center [1148, 498] width 19 height 19
click at [802, 576] on div "1 1" at bounding box center [713, 563] width 953 height 43
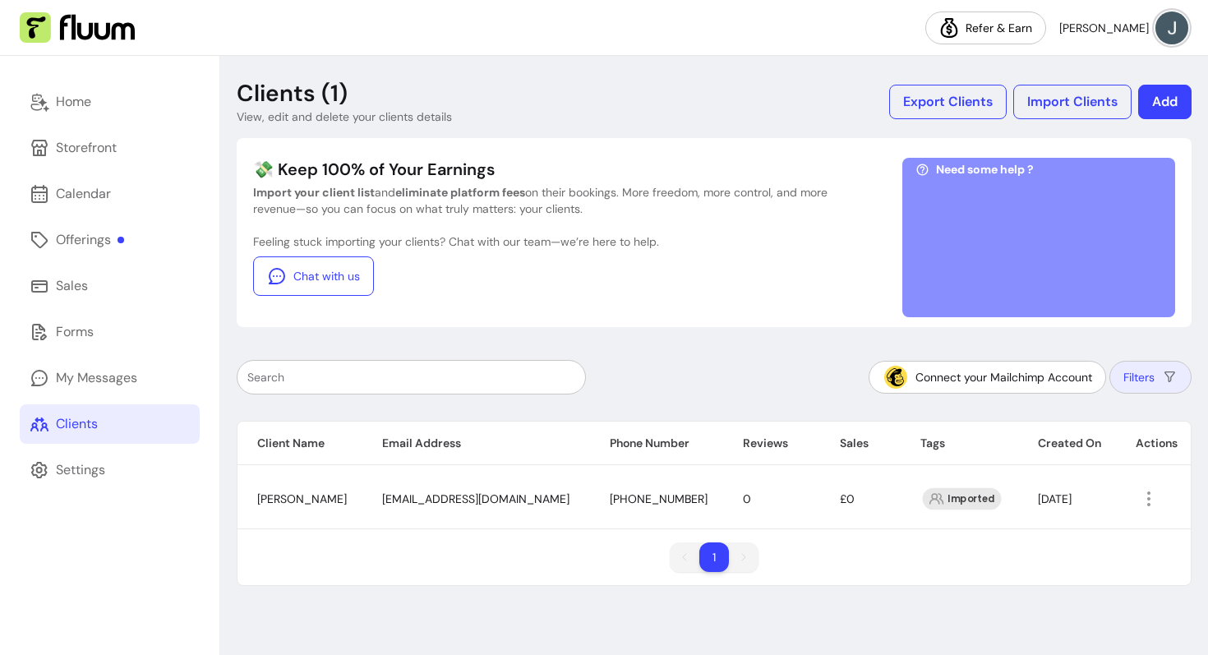
click at [1122, 381] on button "Filters" at bounding box center [1150, 377] width 82 height 33
click at [1114, 379] on button "Filters" at bounding box center [1151, 378] width 80 height 32
click at [282, 502] on span "[PERSON_NAME]" at bounding box center [302, 498] width 90 height 15
click at [92, 385] on div "My Messages" at bounding box center [96, 378] width 81 height 20
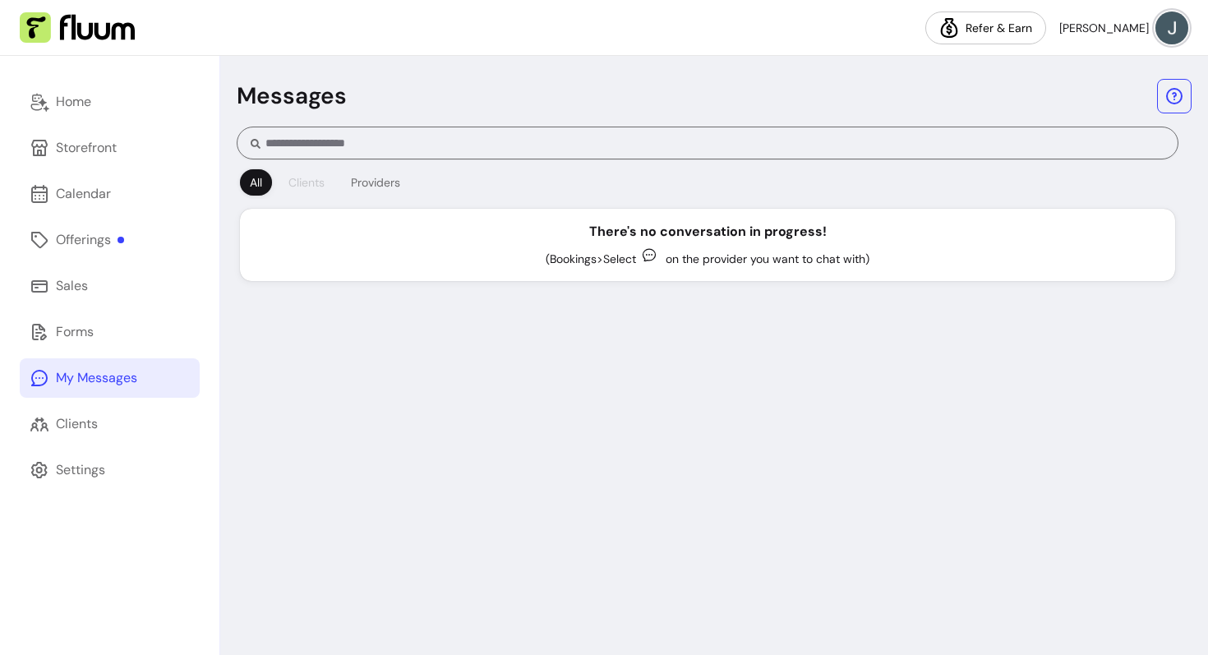
click at [311, 170] on button "Clients" at bounding box center [307, 182] width 56 height 26
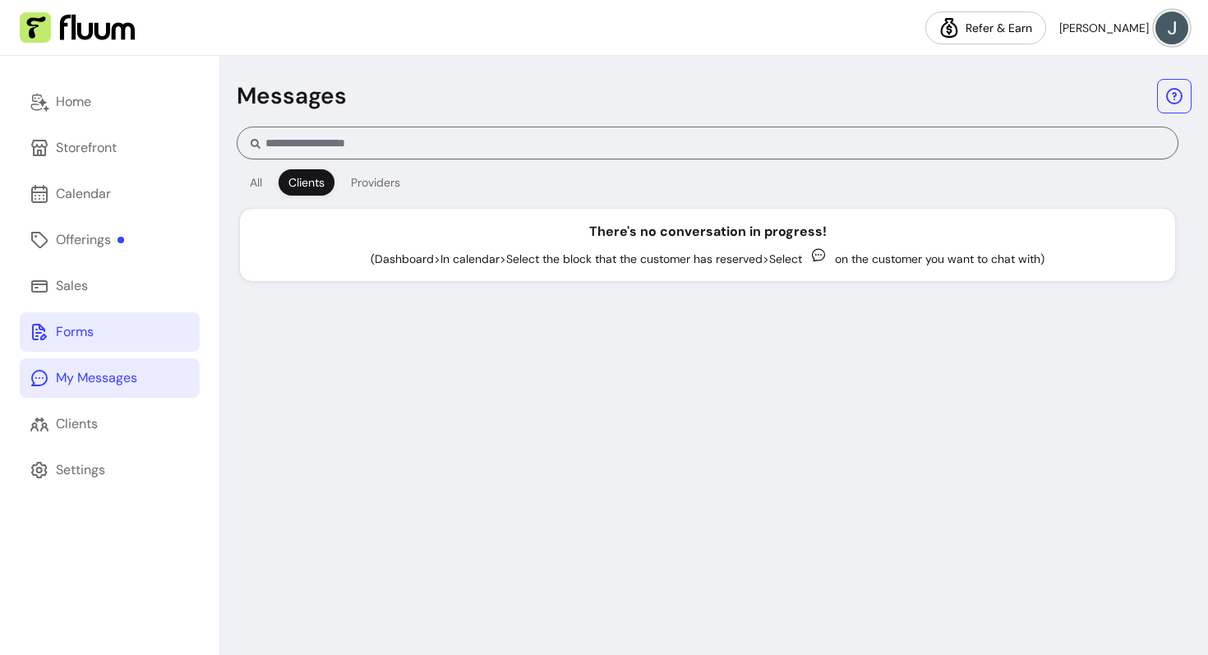
click at [90, 336] on div "Forms" at bounding box center [75, 332] width 38 height 20
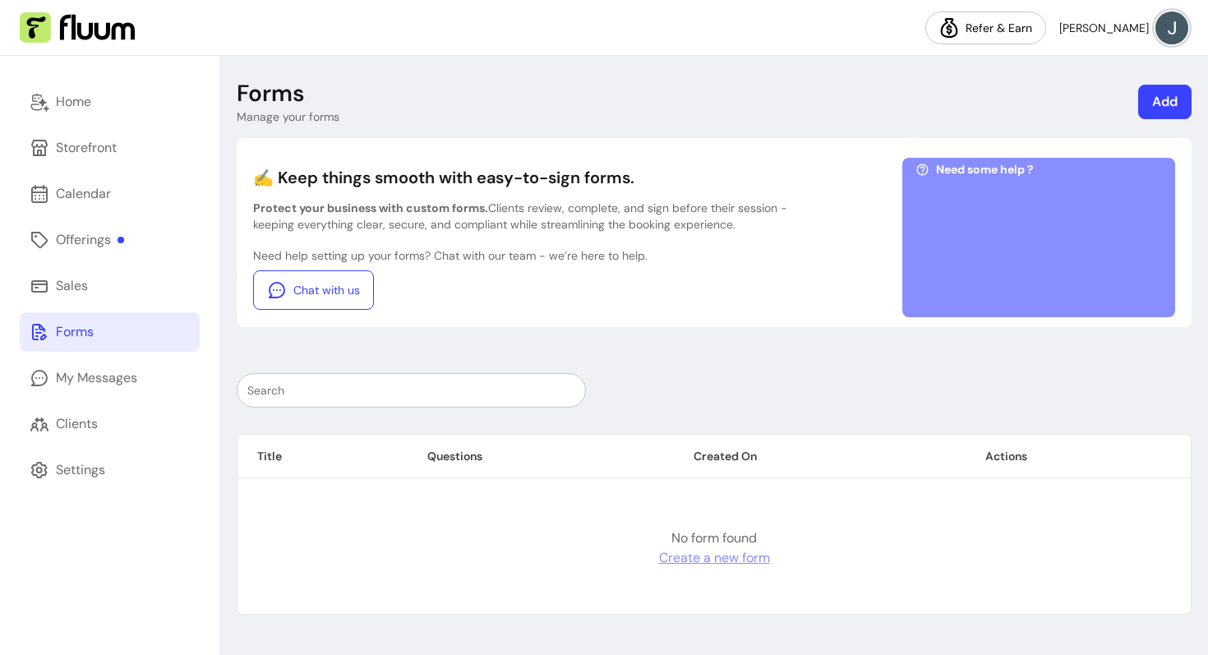
click at [740, 558] on link "Create a new form" at bounding box center [714, 558] width 111 height 20
select select "*"
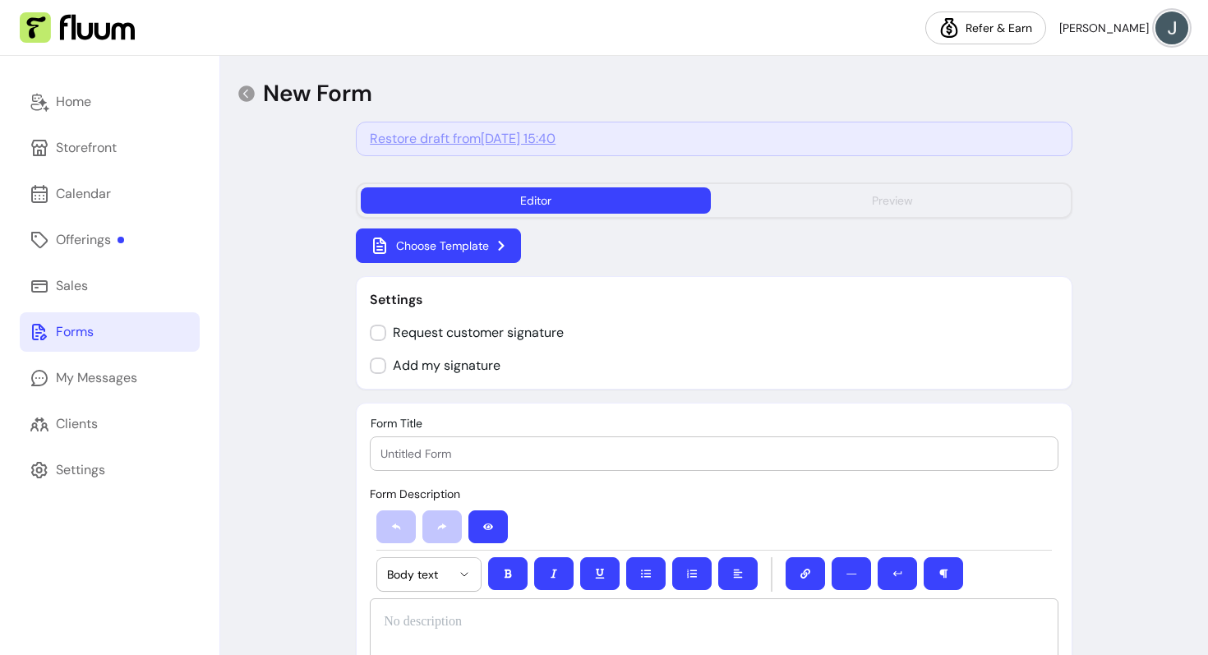
click at [919, 200] on button "Preview" at bounding box center [892, 200] width 350 height 26
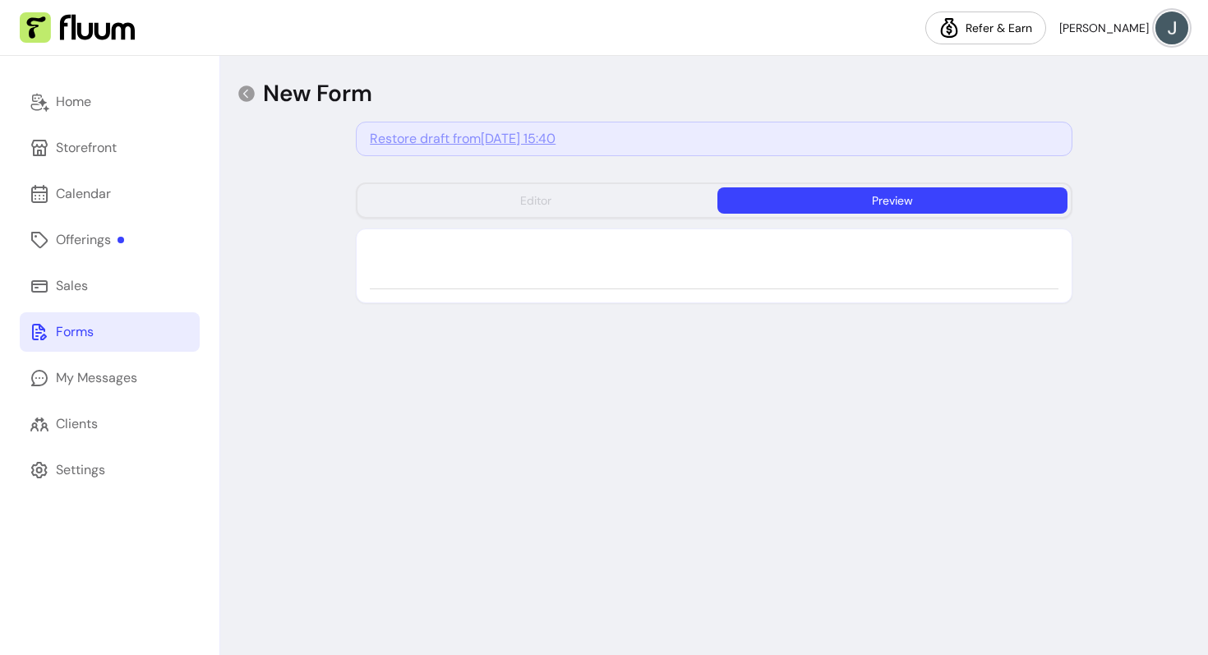
click at [693, 208] on button "Editor" at bounding box center [536, 200] width 350 height 26
select select "*"
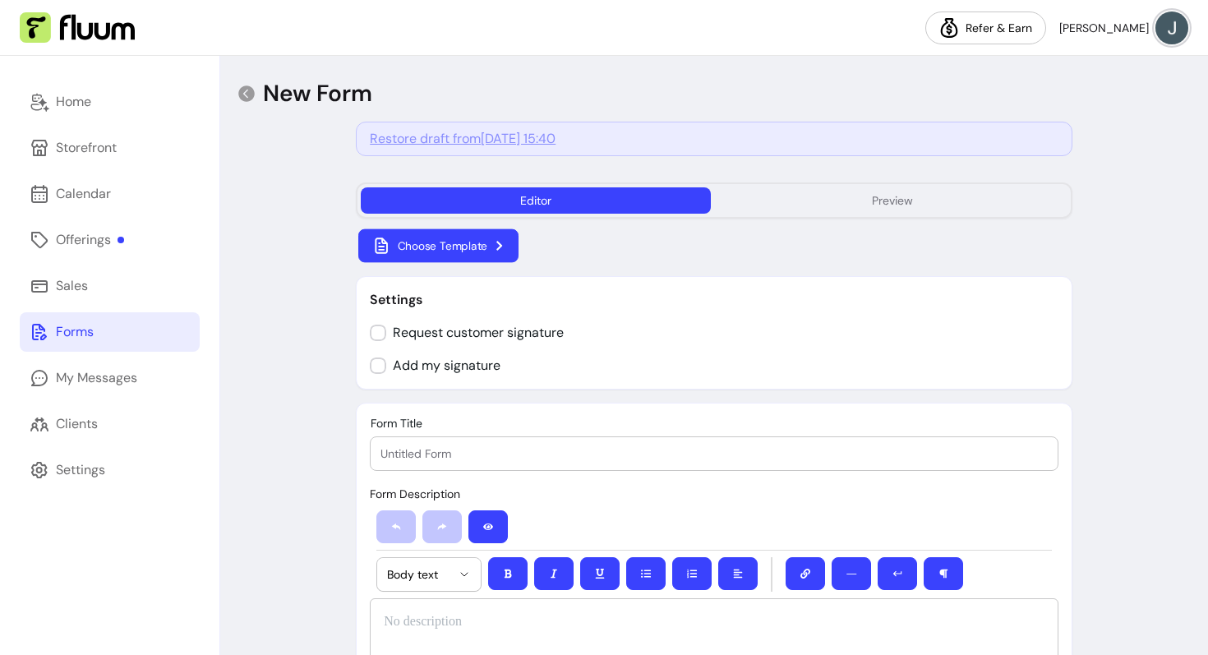
click at [488, 257] on button "Choose Template" at bounding box center [438, 246] width 160 height 34
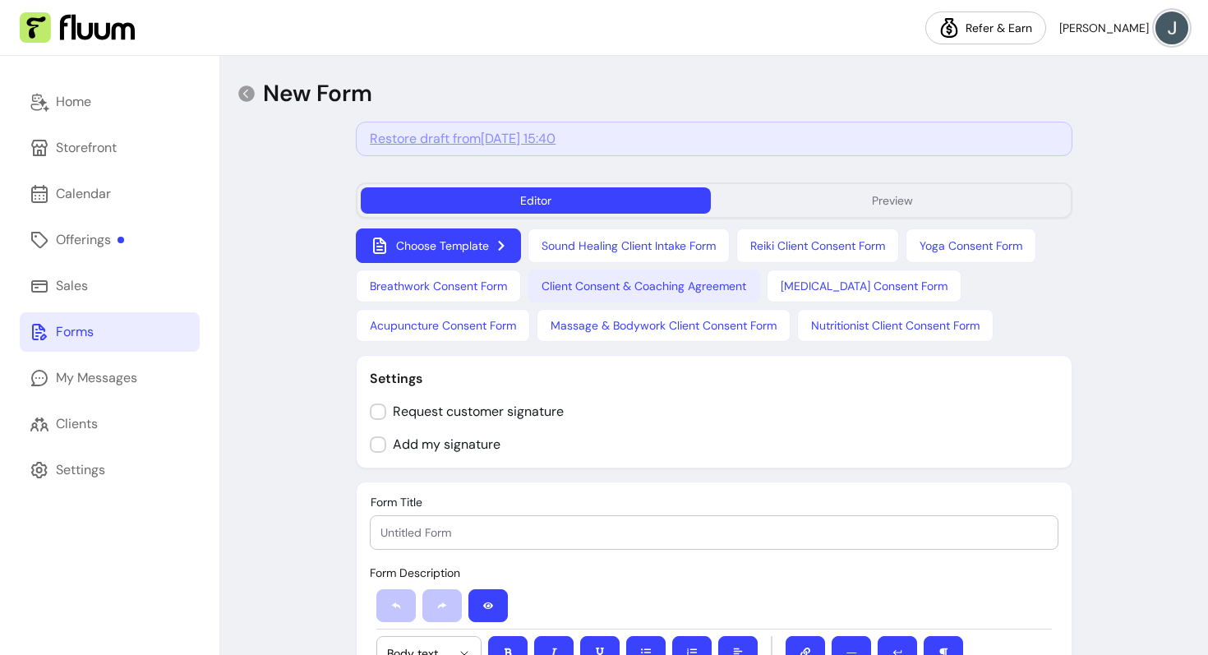
click at [698, 288] on button "Client Consent & Coaching Agreement" at bounding box center [644, 286] width 233 height 33
type input "Client Consent & Coaching Agreement"
select select "*"
select select "****"
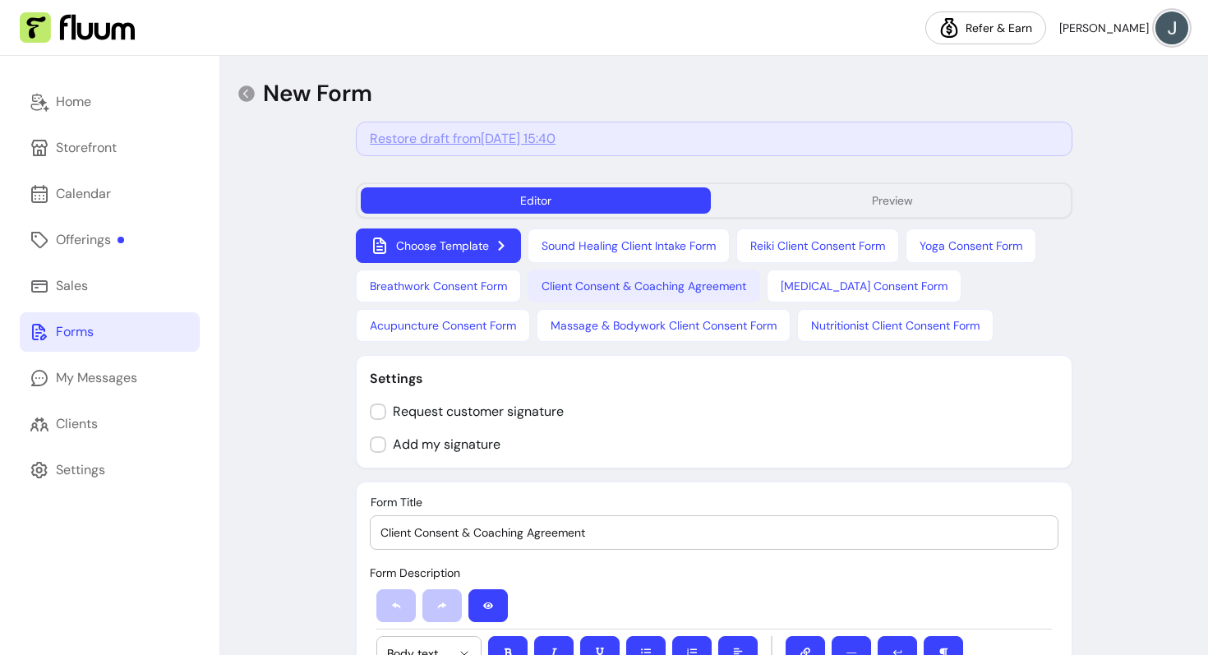
select select "*"
select select "**********"
select select "*"
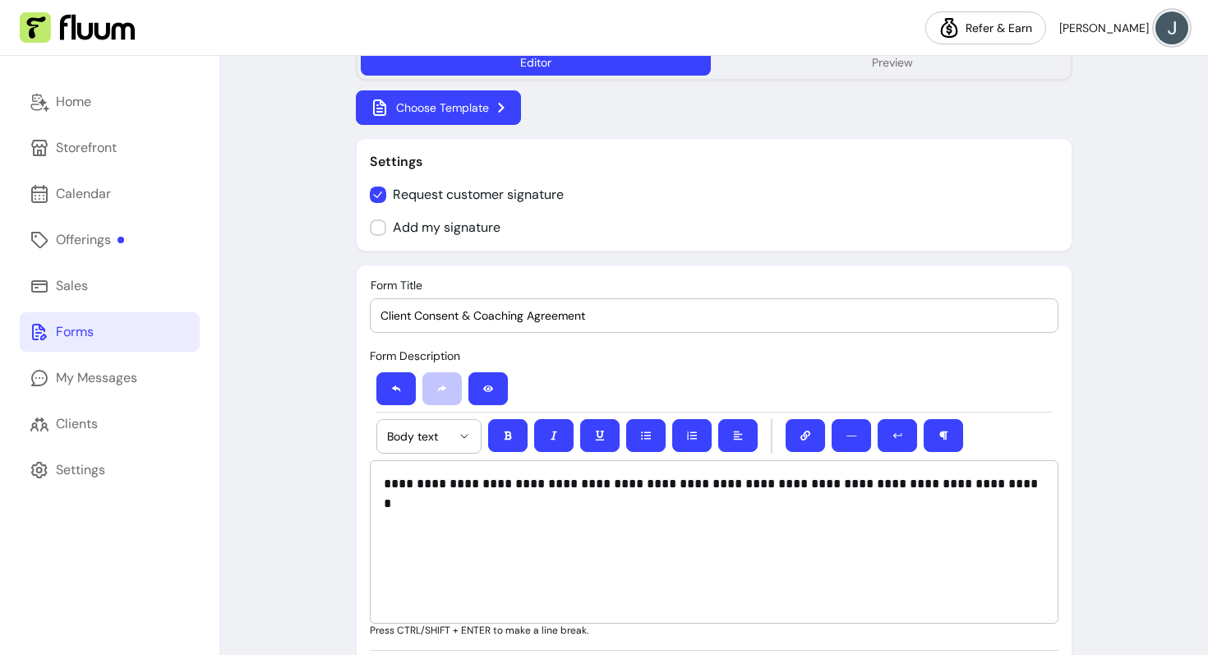
scroll to position [67, 0]
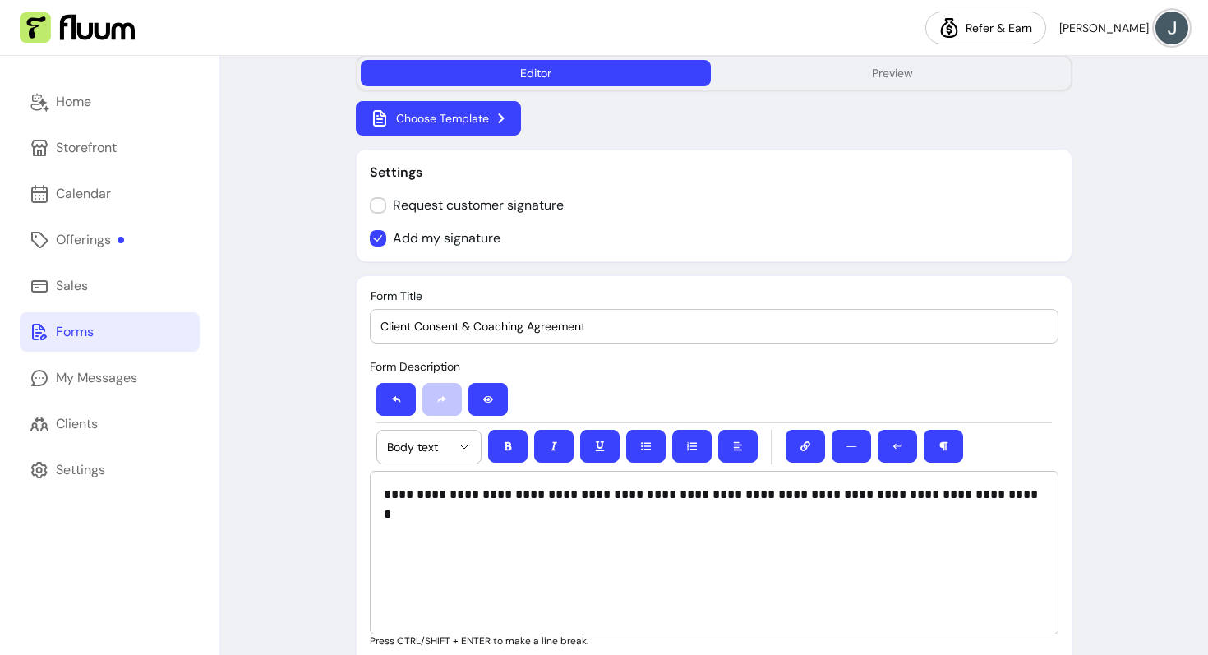
click at [440, 131] on button "Choose Template" at bounding box center [438, 118] width 165 height 35
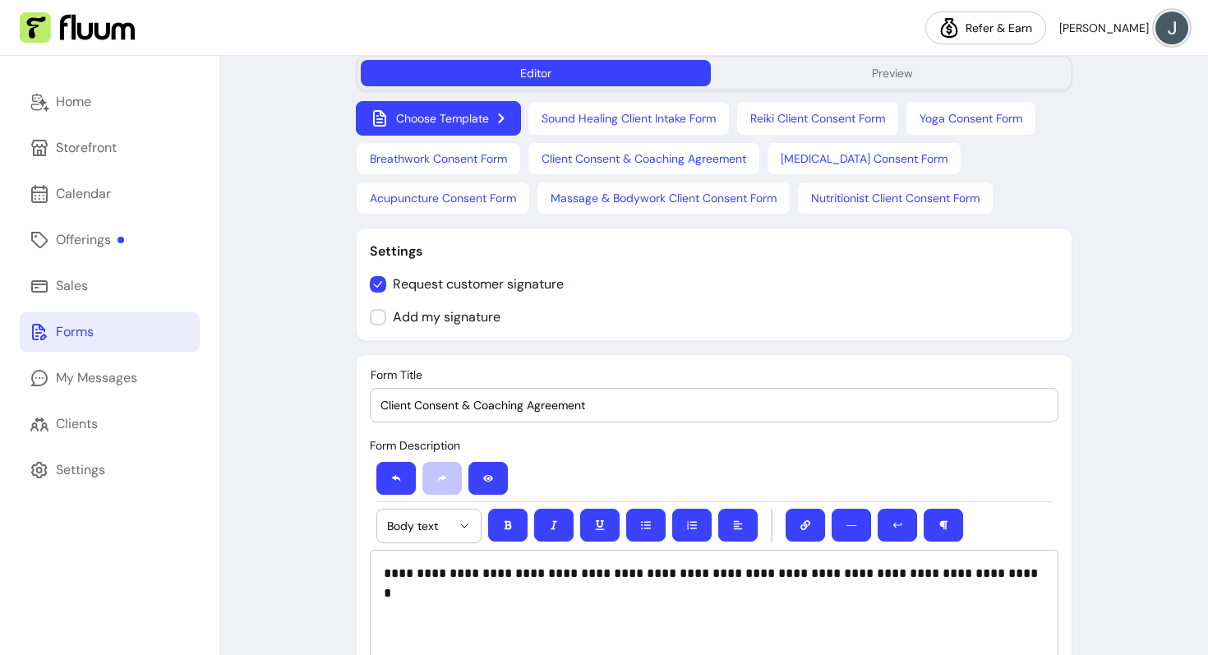
click at [431, 404] on input "Client Consent & Coaching Agreement" at bounding box center [713, 405] width 667 height 16
drag, startPoint x: 651, startPoint y: 396, endPoint x: 624, endPoint y: 426, distance: 40.1
click at [624, 426] on div "**********" at bounding box center [714, 554] width 717 height 400
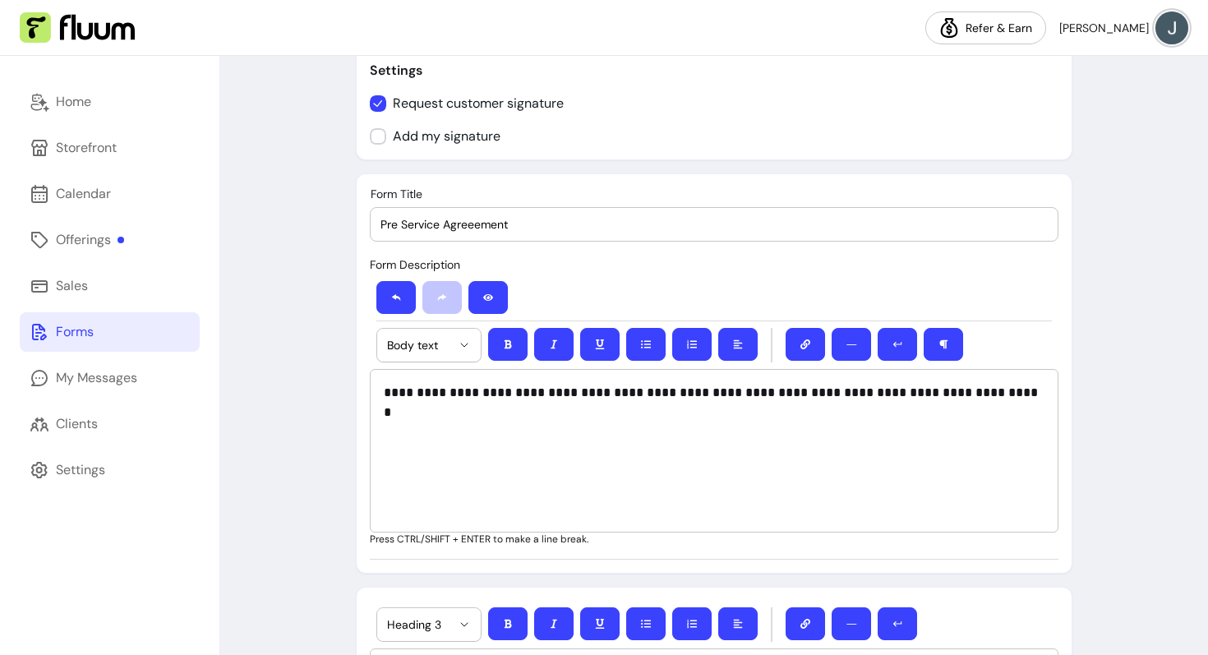
scroll to position [271, 0]
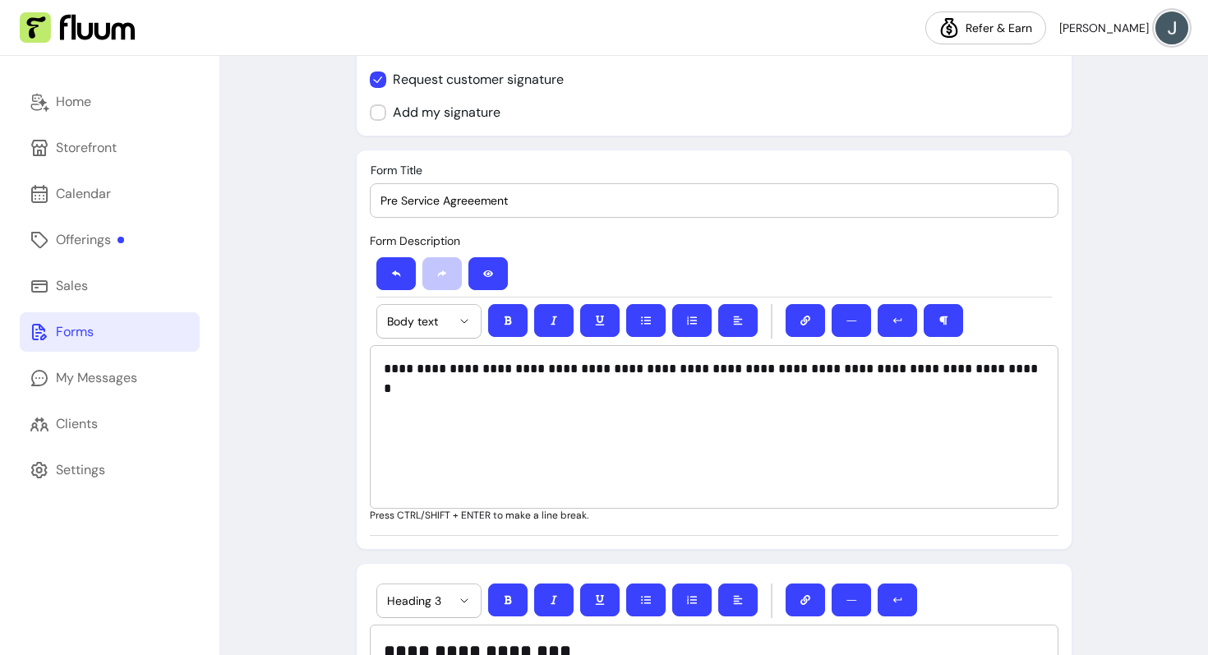
type input "Pre Service Agreeement"
click at [745, 426] on div "**********" at bounding box center [714, 427] width 689 height 164
click at [993, 399] on div "**********" at bounding box center [714, 427] width 689 height 164
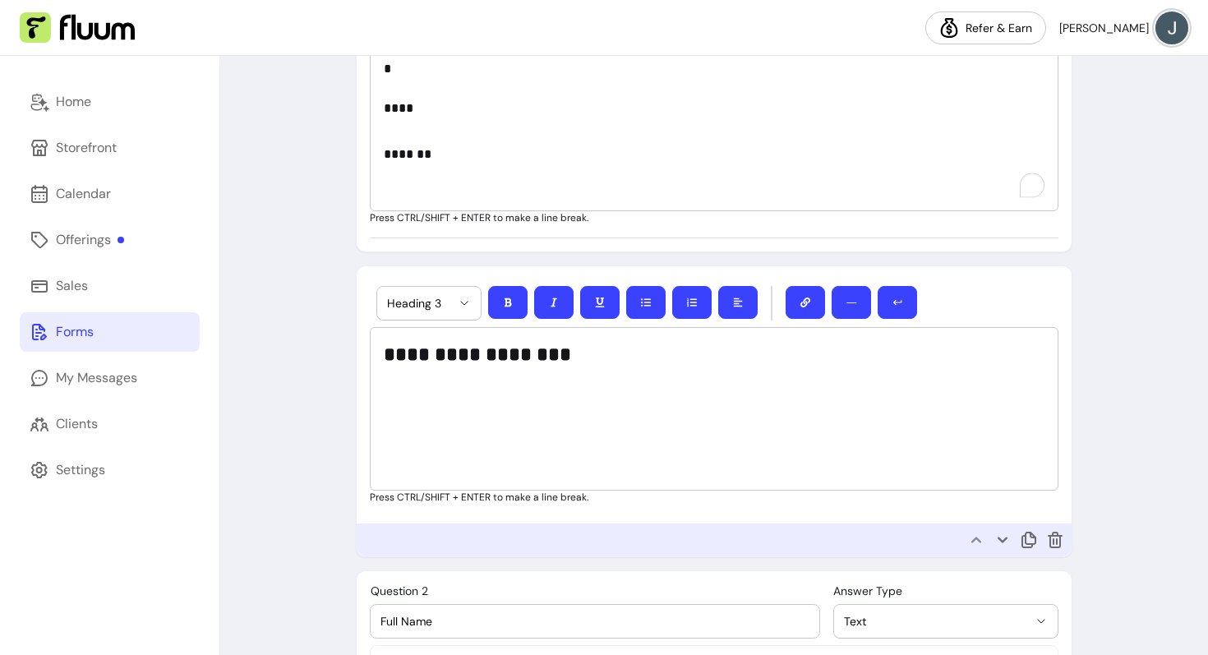
scroll to position [609, 0]
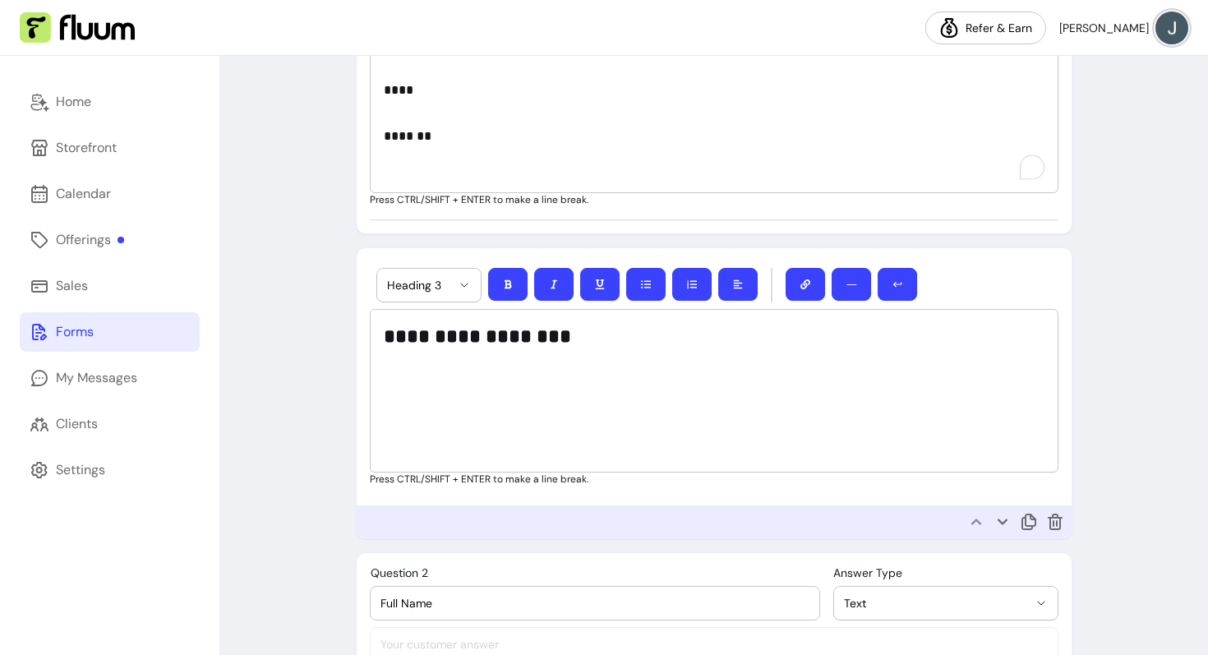
click at [575, 390] on div "**********" at bounding box center [714, 391] width 689 height 164
click at [585, 359] on div "**********" at bounding box center [714, 391] width 689 height 164
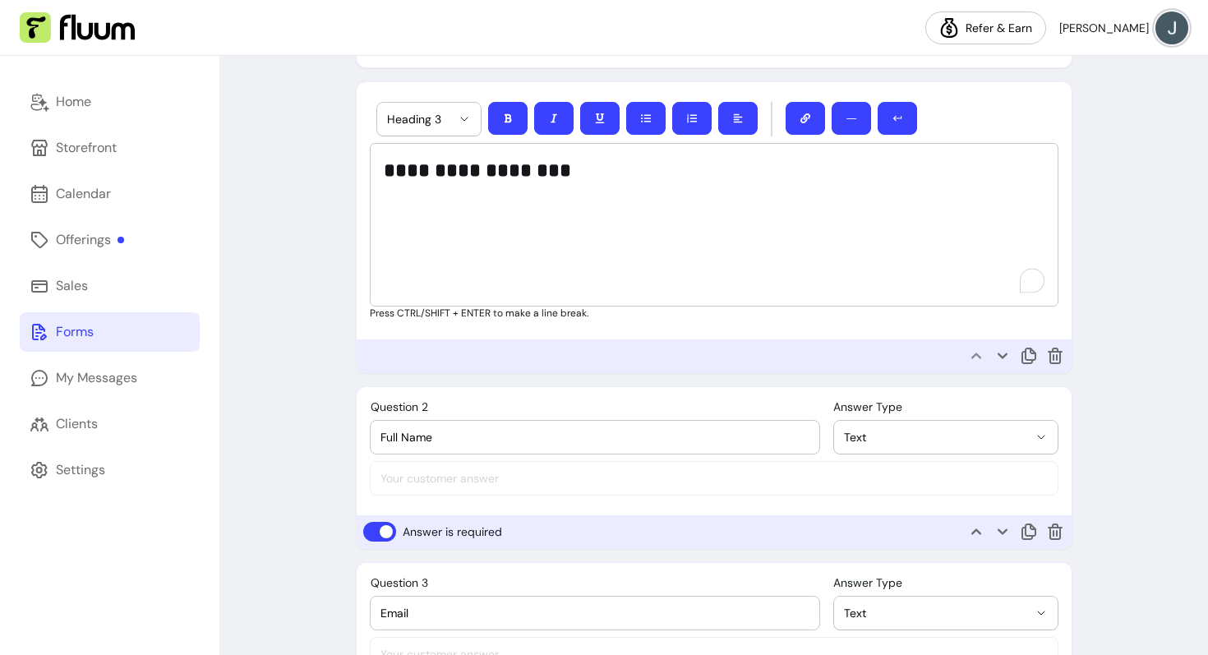
scroll to position [0, 0]
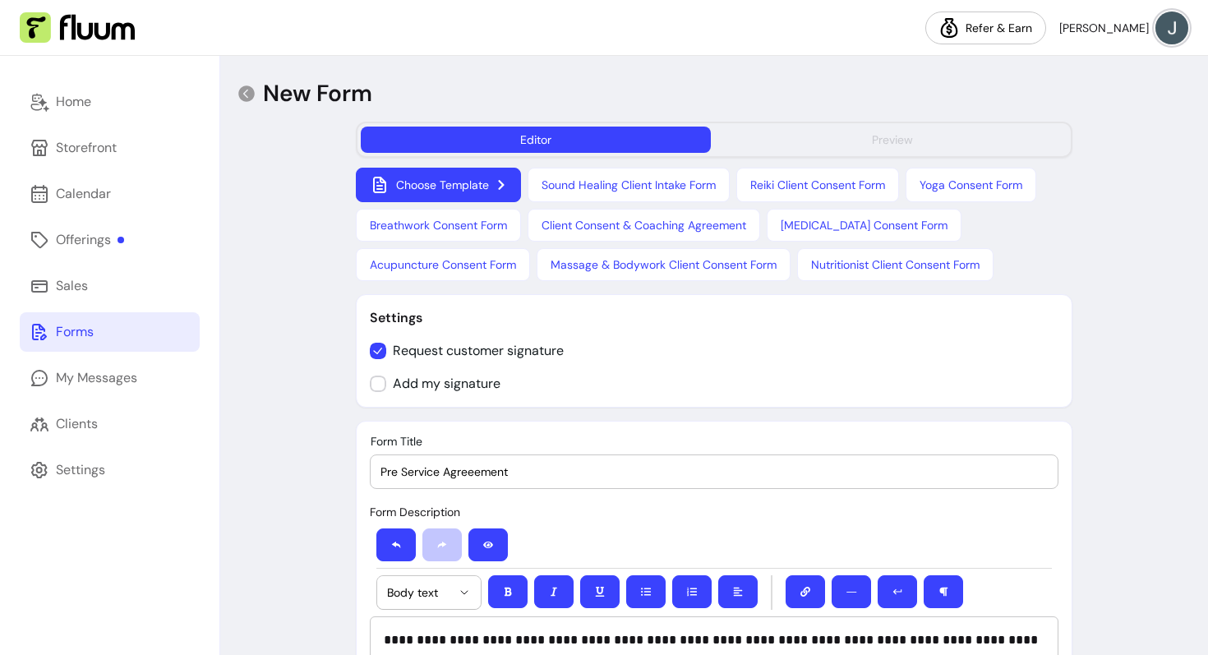
click at [883, 139] on div "Preview" at bounding box center [892, 139] width 41 height 16
